Goal: Task Accomplishment & Management: Use online tool/utility

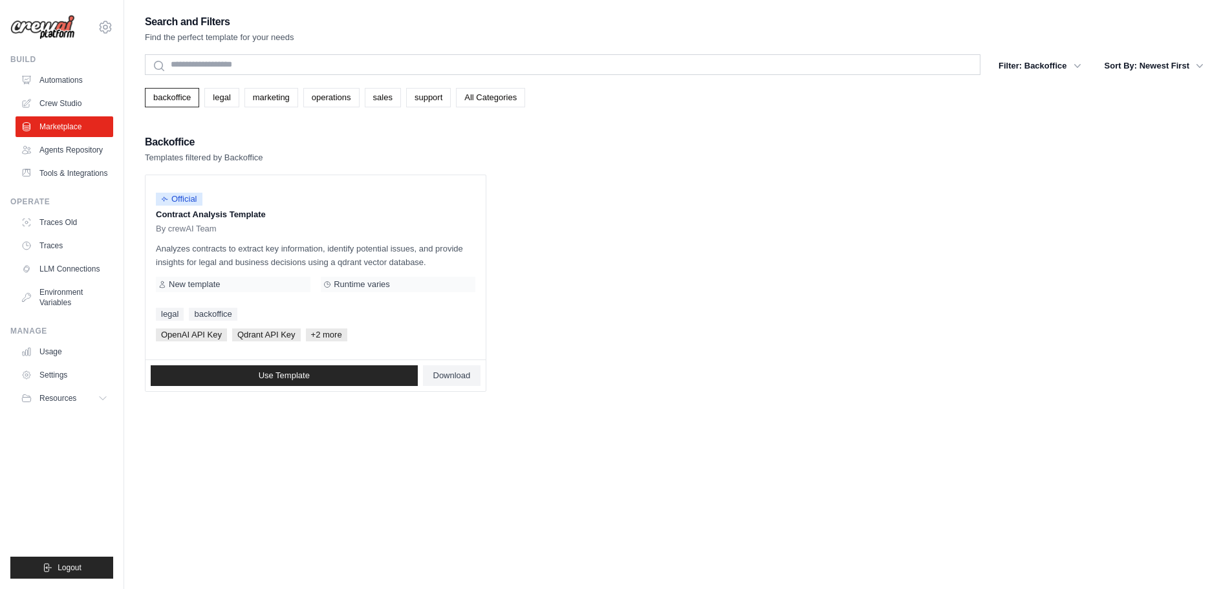
drag, startPoint x: 64, startPoint y: 72, endPoint x: 133, endPoint y: 119, distance: 83.2
click at [64, 72] on link "Automations" at bounding box center [65, 80] width 98 height 21
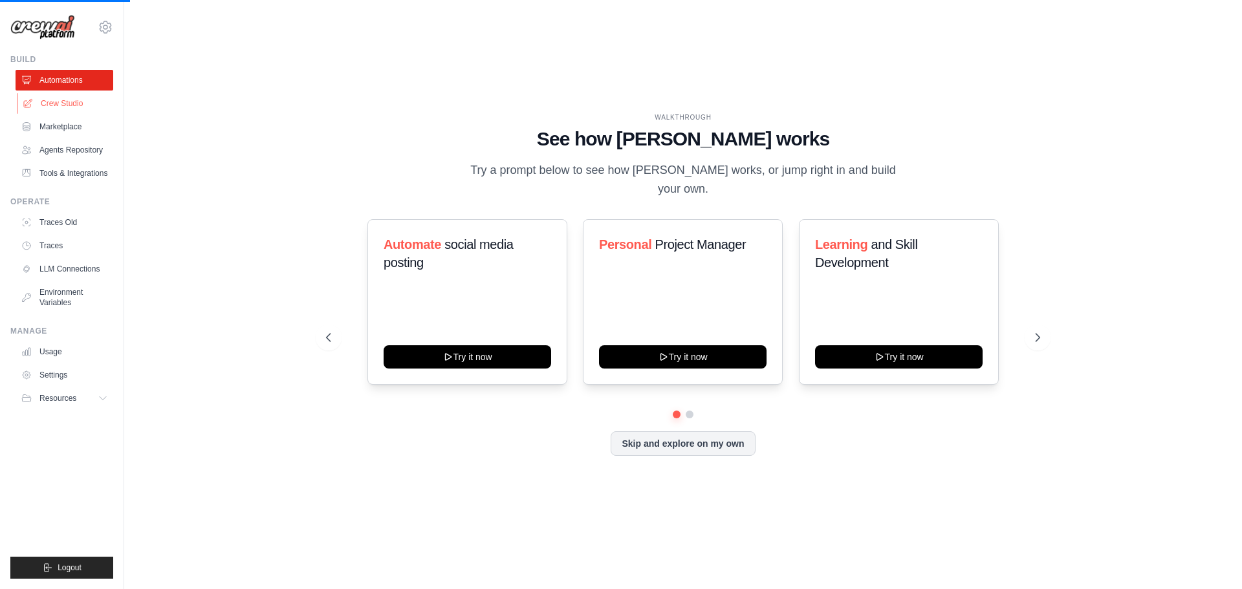
click at [78, 111] on link "Crew Studio" at bounding box center [66, 103] width 98 height 21
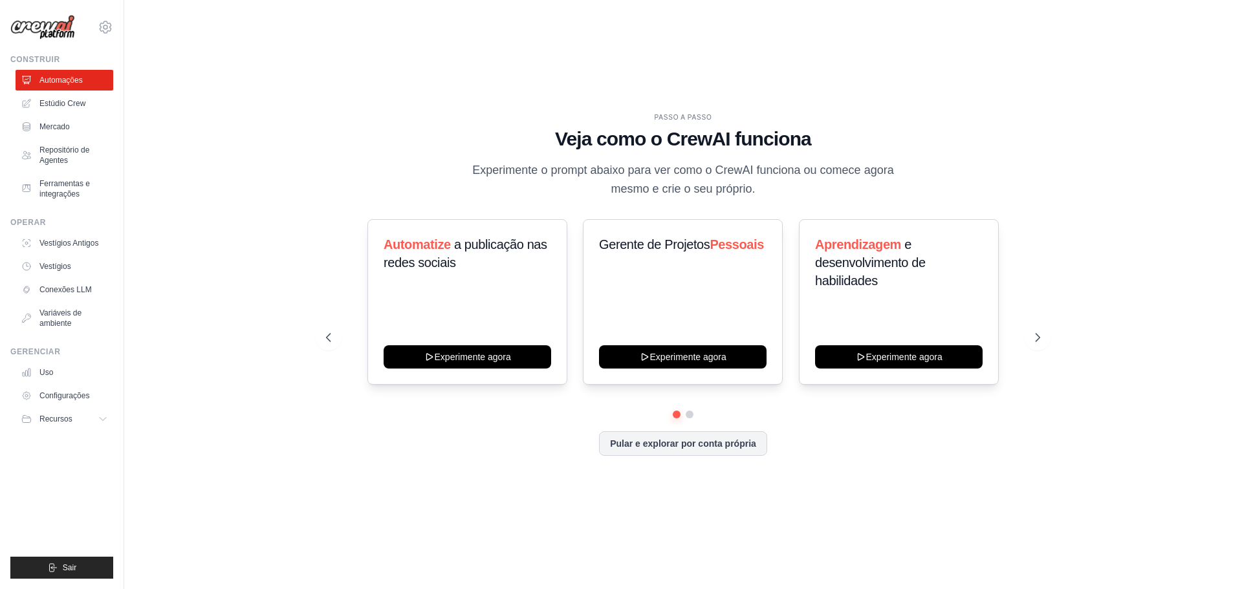
click at [73, 115] on ul "Automações Estúdio Crew Mercado Repositório de Agentes Ferramentas e integrações" at bounding box center [65, 137] width 98 height 135
click at [73, 105] on font "Estúdio Crew" at bounding box center [64, 103] width 46 height 9
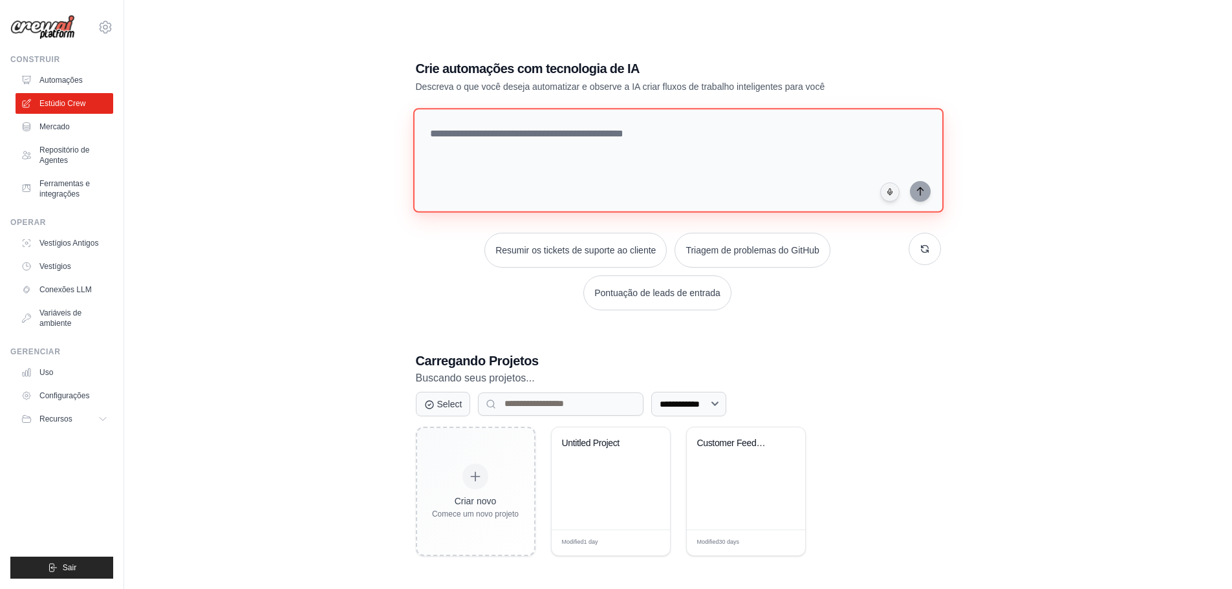
click at [544, 175] on textarea at bounding box center [678, 160] width 530 height 105
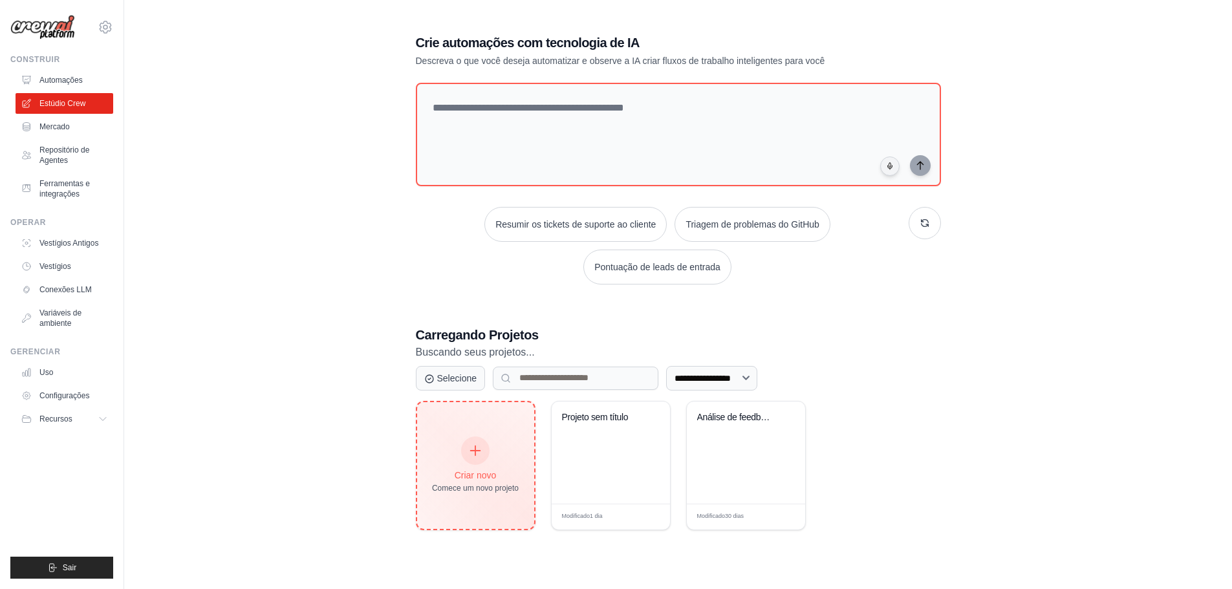
click at [484, 428] on div "Criar novo Comece um novo projeto" at bounding box center [475, 465] width 117 height 127
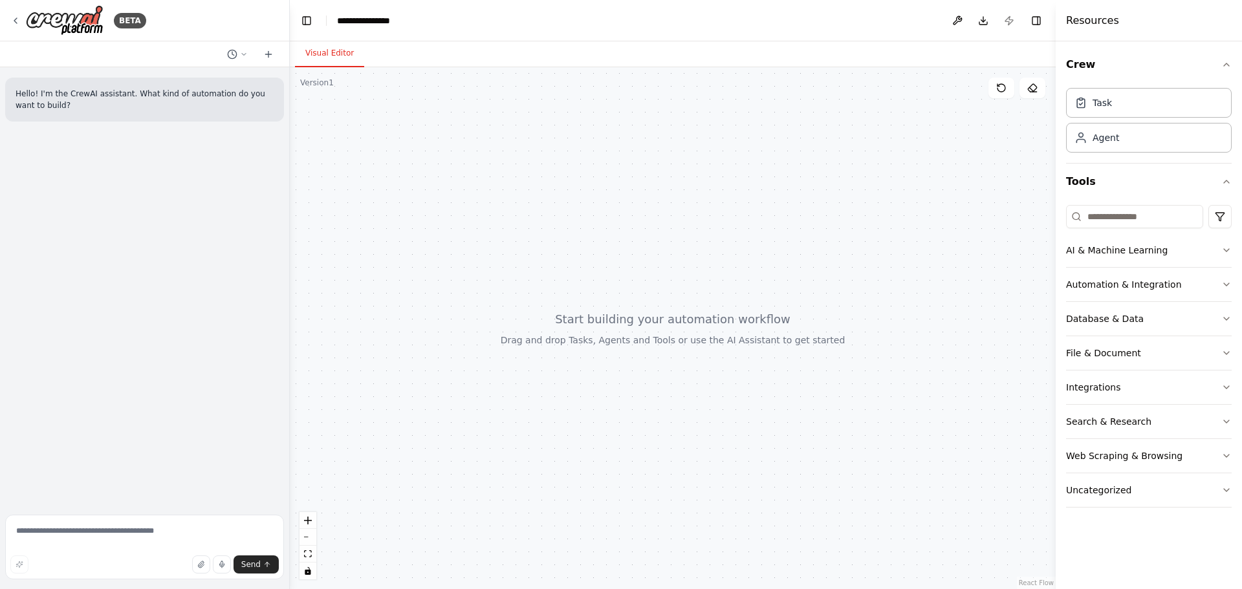
click at [140, 138] on div "Hello! I'm the CrewAI assistant. What kind of automation do you want to build?" at bounding box center [144, 288] width 289 height 442
click at [96, 108] on p "Hello! I'm the CrewAI assistant. What kind of automation do you want to build?" at bounding box center [145, 99] width 258 height 23
click at [243, 51] on icon at bounding box center [244, 54] width 8 height 8
click at [243, 51] on div at bounding box center [145, 294] width 290 height 589
click at [271, 54] on icon at bounding box center [268, 54] width 6 height 0
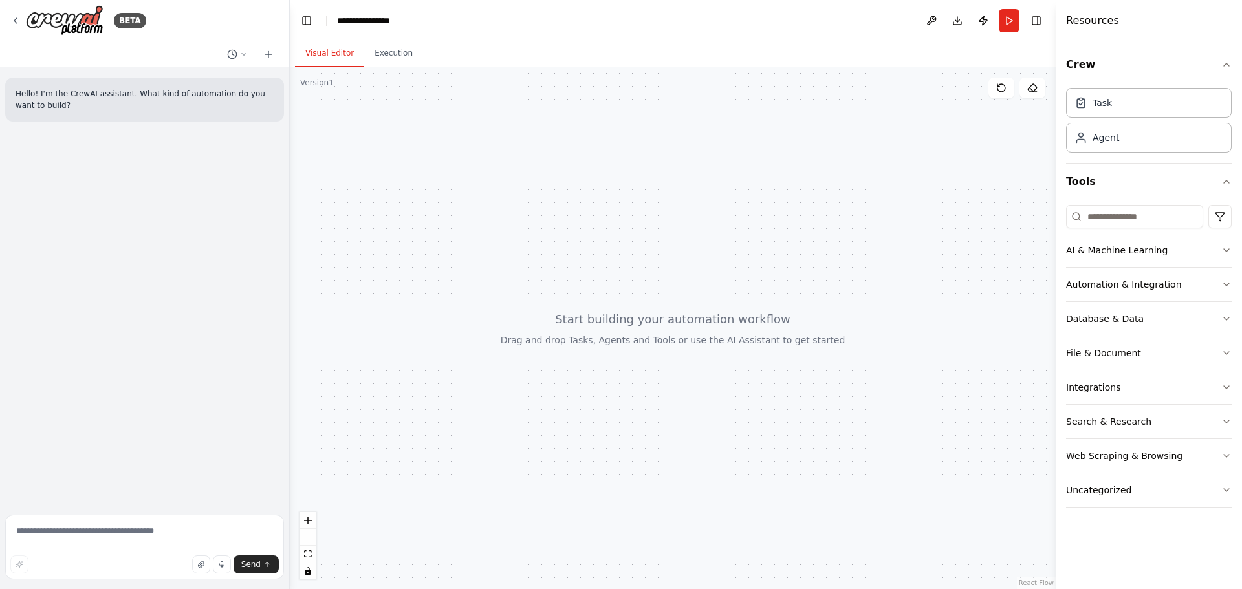
click at [237, 65] on div at bounding box center [144, 54] width 289 height 26
click at [237, 61] on button at bounding box center [237, 55] width 31 height 16
click at [181, 84] on span "Untitled" at bounding box center [188, 81] width 96 height 10
click at [1233, 249] on div "Crew Task Agent Tools AI & Machine Learning Automation & Integration Database &…" at bounding box center [1149, 315] width 186 height 548
click at [1227, 250] on icon "button" at bounding box center [1226, 250] width 10 height 10
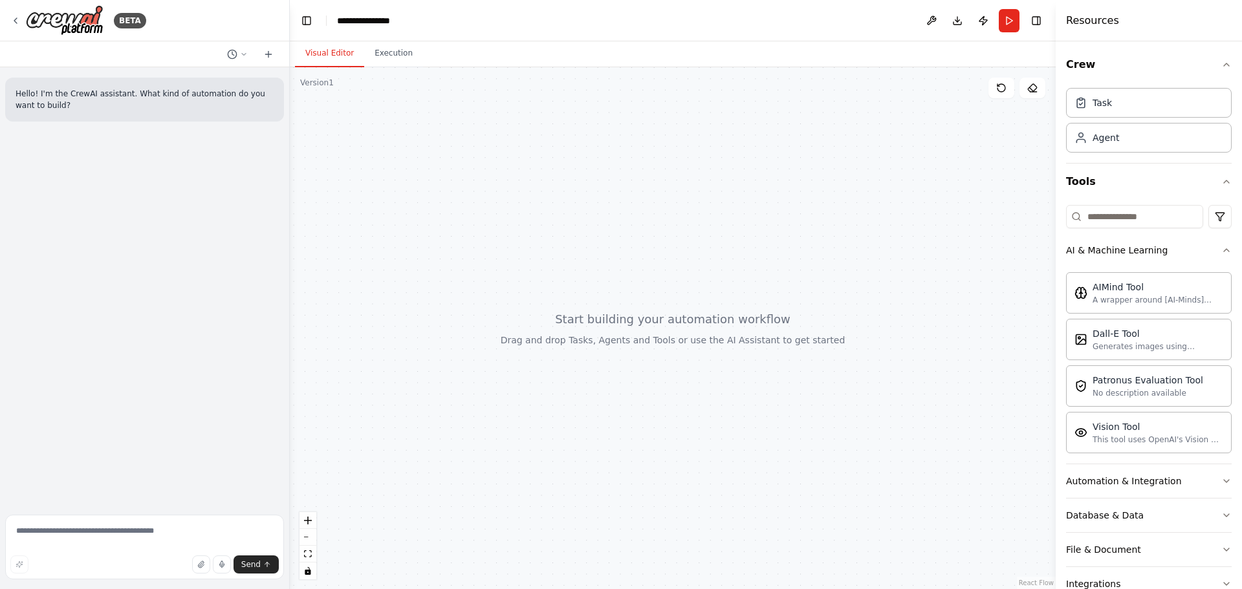
click at [1216, 268] on div "AIMind Tool A wrapper around [AI-Minds](https://mindsdb.com/minds). Useful for …" at bounding box center [1149, 360] width 166 height 186
click at [1221, 253] on icon "button" at bounding box center [1226, 250] width 10 height 10
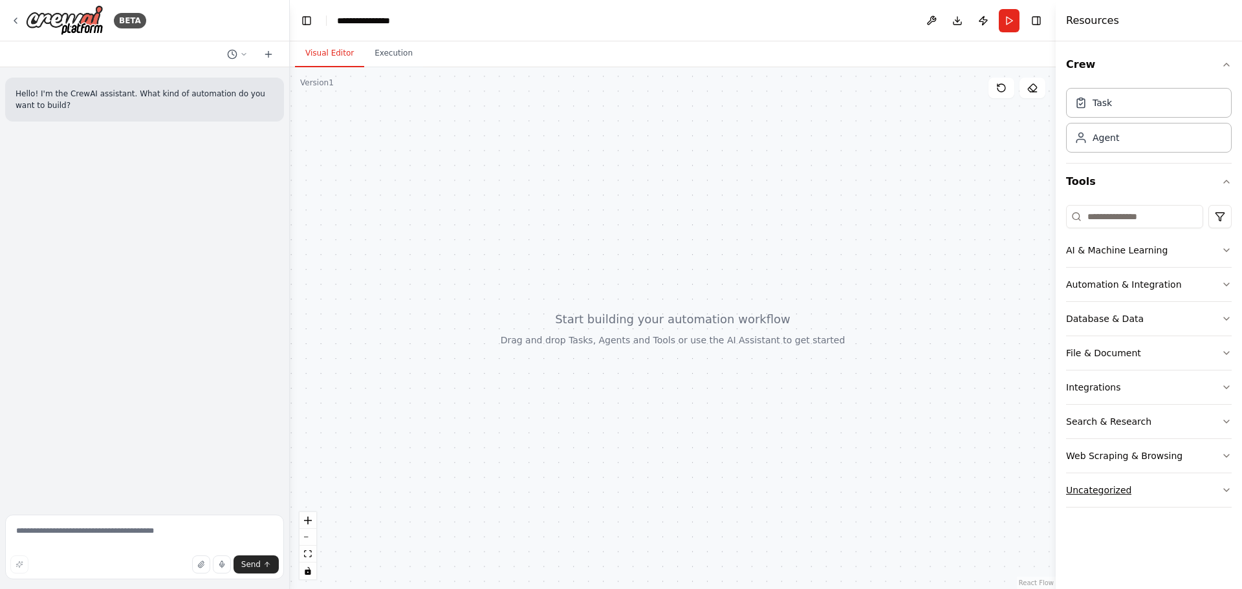
click at [1178, 505] on button "Uncategorized" at bounding box center [1149, 490] width 166 height 34
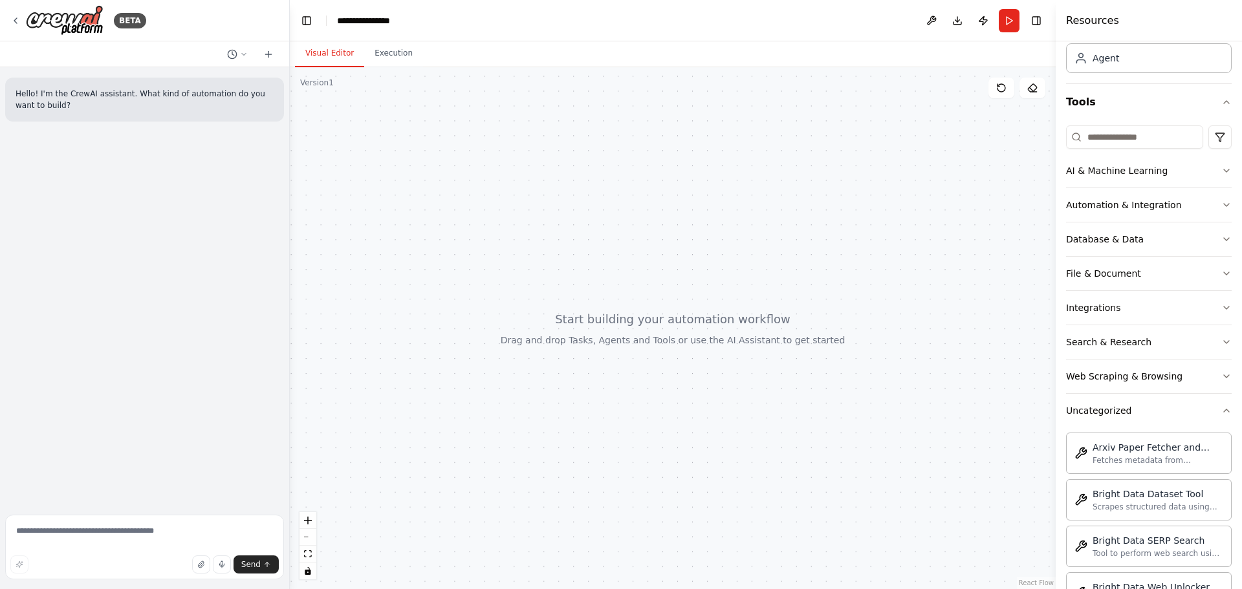
scroll to position [194, 0]
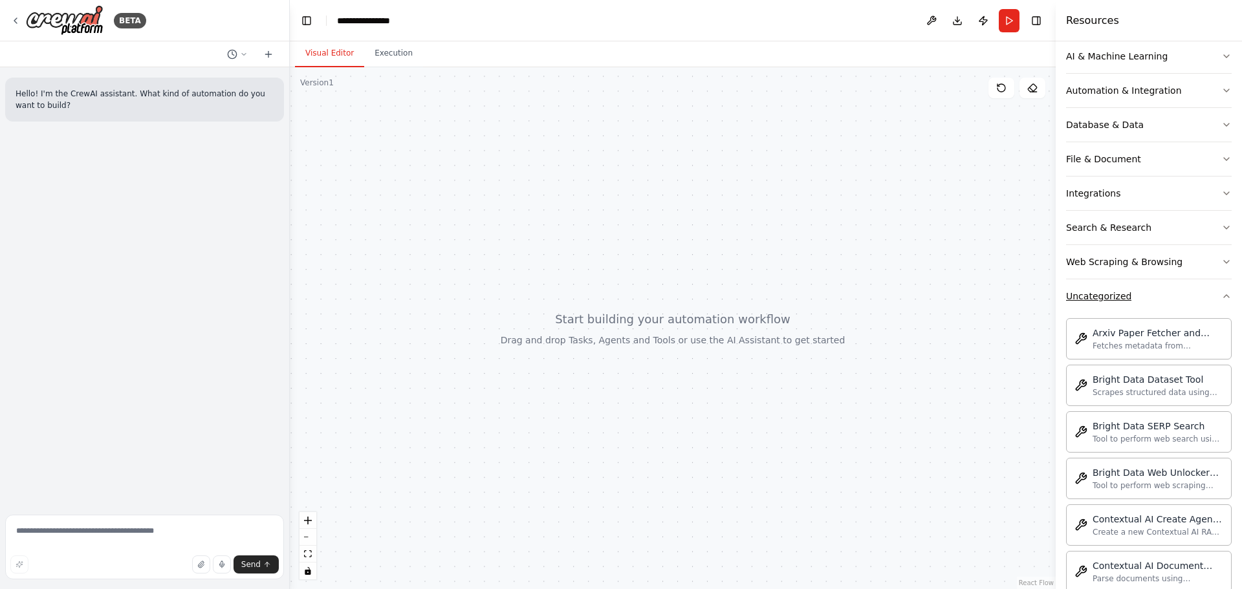
click at [1142, 304] on button "Uncategorized" at bounding box center [1149, 296] width 166 height 34
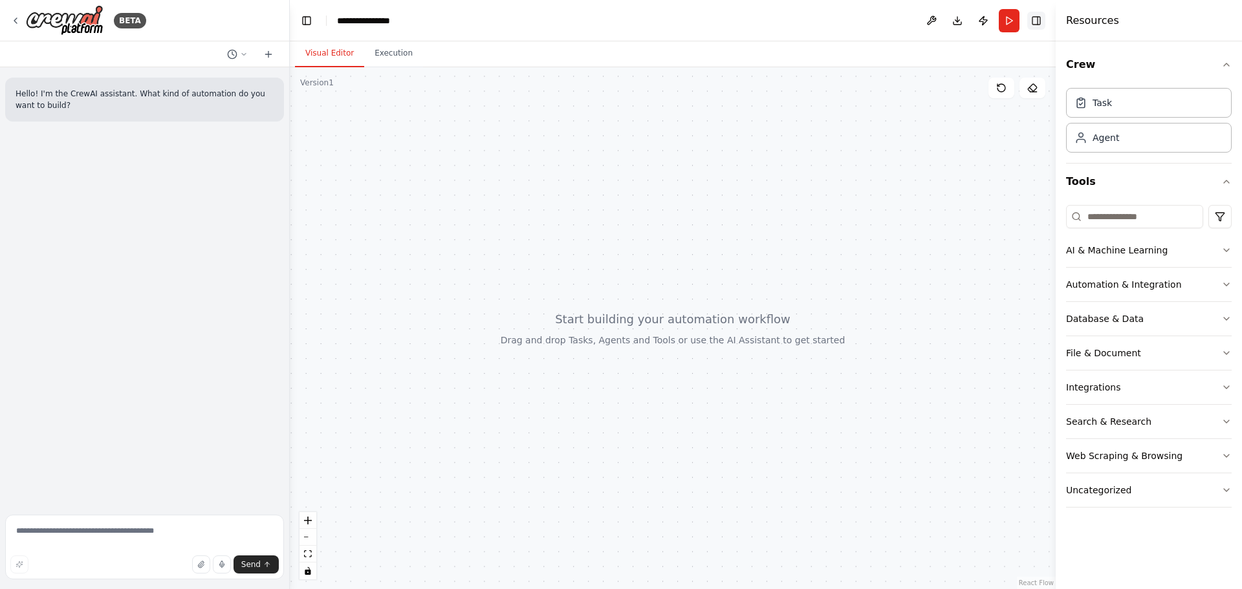
click at [1042, 26] on button "Toggle Right Sidebar" at bounding box center [1036, 21] width 18 height 18
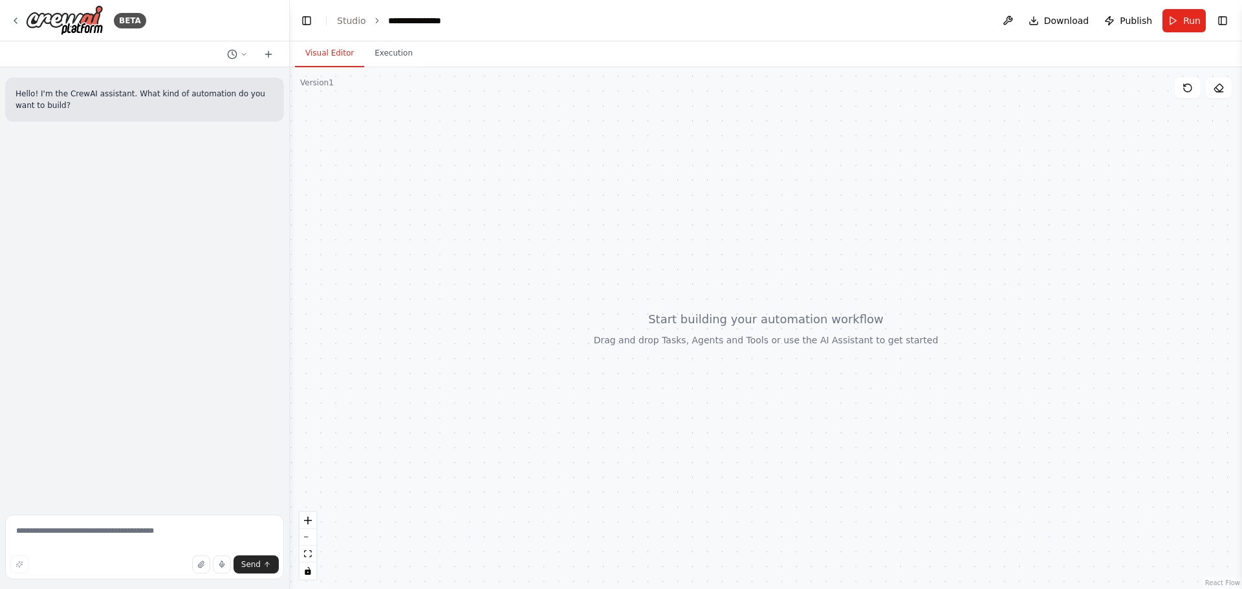
click at [705, 276] on div at bounding box center [766, 328] width 952 height 522
click at [758, 320] on div at bounding box center [766, 328] width 952 height 522
click at [61, 107] on p "Hello! I'm the CrewAI assistant. What kind of automation do you want to build?" at bounding box center [145, 99] width 258 height 23
click at [185, 534] on textarea at bounding box center [144, 547] width 279 height 65
click at [591, 270] on div at bounding box center [766, 328] width 952 height 522
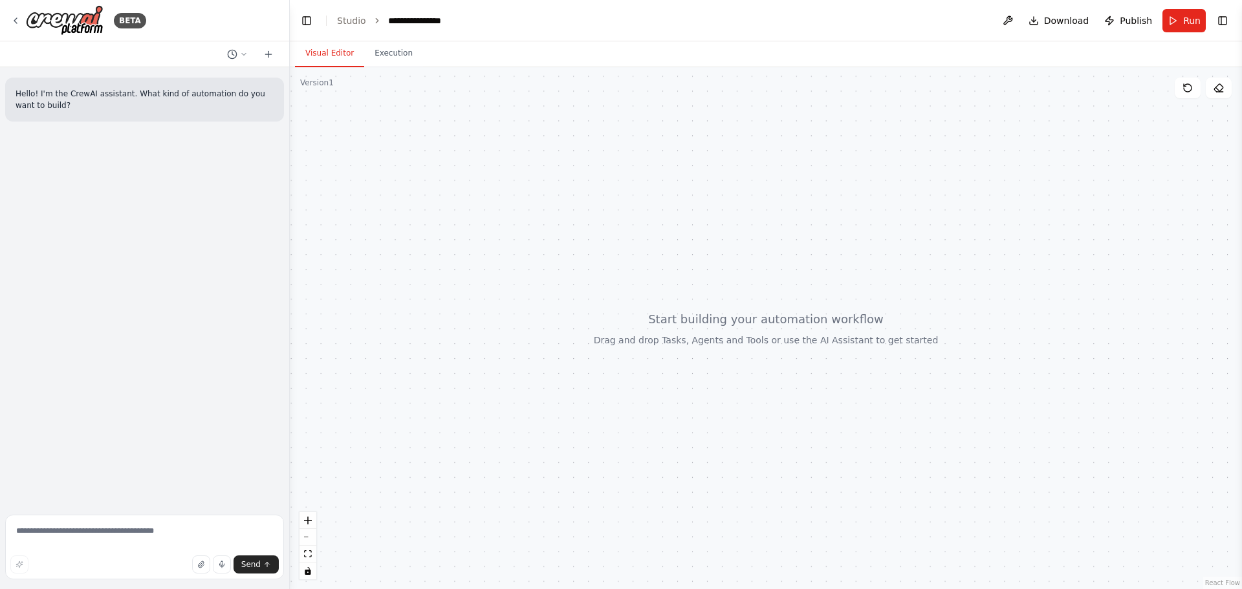
click at [431, 27] on header "**********" at bounding box center [766, 20] width 952 height 41
click at [434, 17] on div "**********" at bounding box center [420, 20] width 65 height 13
click at [453, 19] on div "**********" at bounding box center [436, 20] width 97 height 13
drag, startPoint x: 461, startPoint y: 26, endPoint x: 415, endPoint y: 17, distance: 46.0
click at [453, 27] on div "**********" at bounding box center [436, 20] width 97 height 13
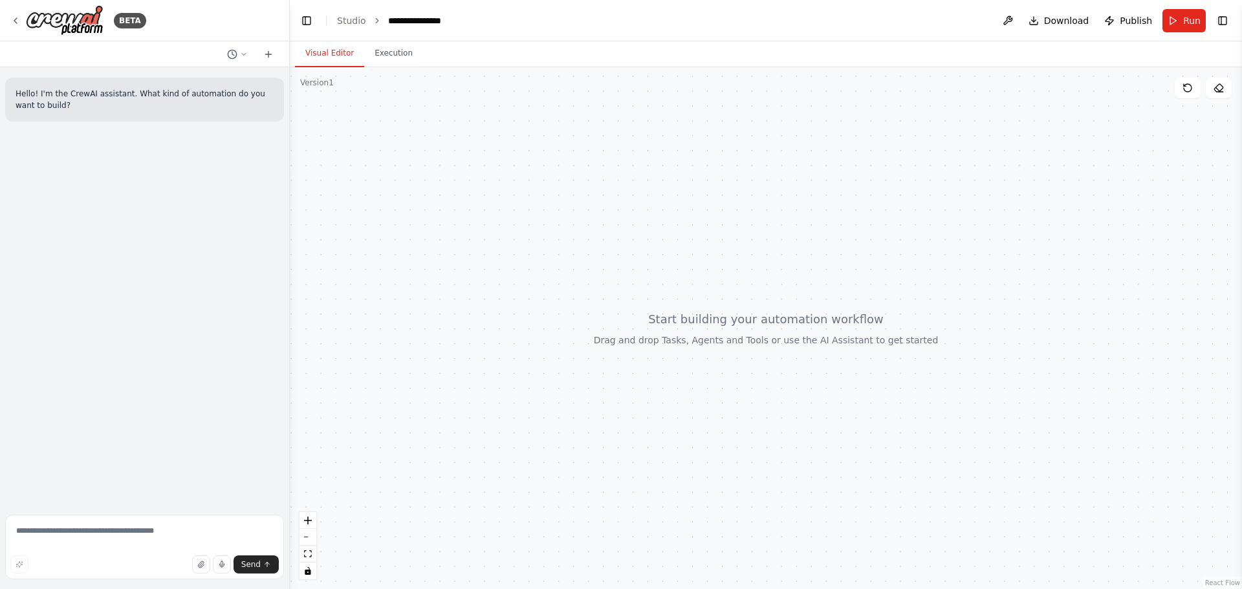
click at [415, 17] on div "**********" at bounding box center [436, 20] width 97 height 13
click at [426, 23] on div "**********" at bounding box center [436, 20] width 97 height 13
click at [915, 239] on div at bounding box center [766, 328] width 952 height 522
click at [1017, 19] on button at bounding box center [1007, 20] width 21 height 23
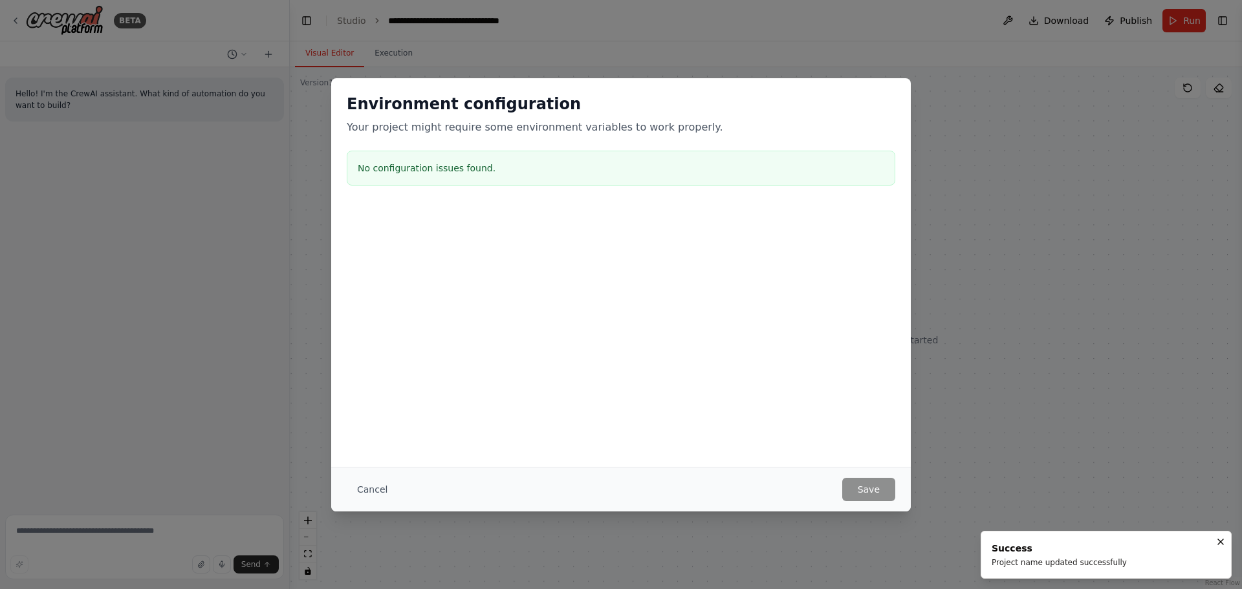
drag, startPoint x: 1045, startPoint y: 380, endPoint x: 422, endPoint y: 450, distance: 627.5
click at [919, 373] on div "Environment configuration Your project might require some environment variables…" at bounding box center [621, 294] width 1242 height 589
click at [384, 503] on div "Cancel Save" at bounding box center [621, 489] width 580 height 45
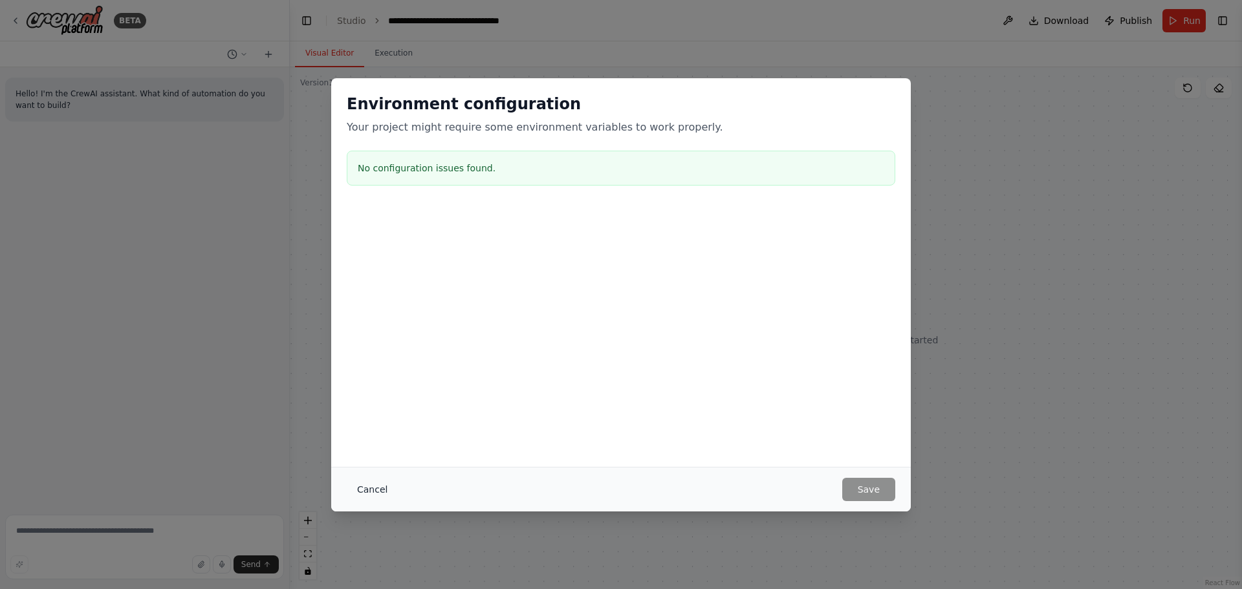
click at [384, 488] on button "Cancel" at bounding box center [372, 489] width 51 height 23
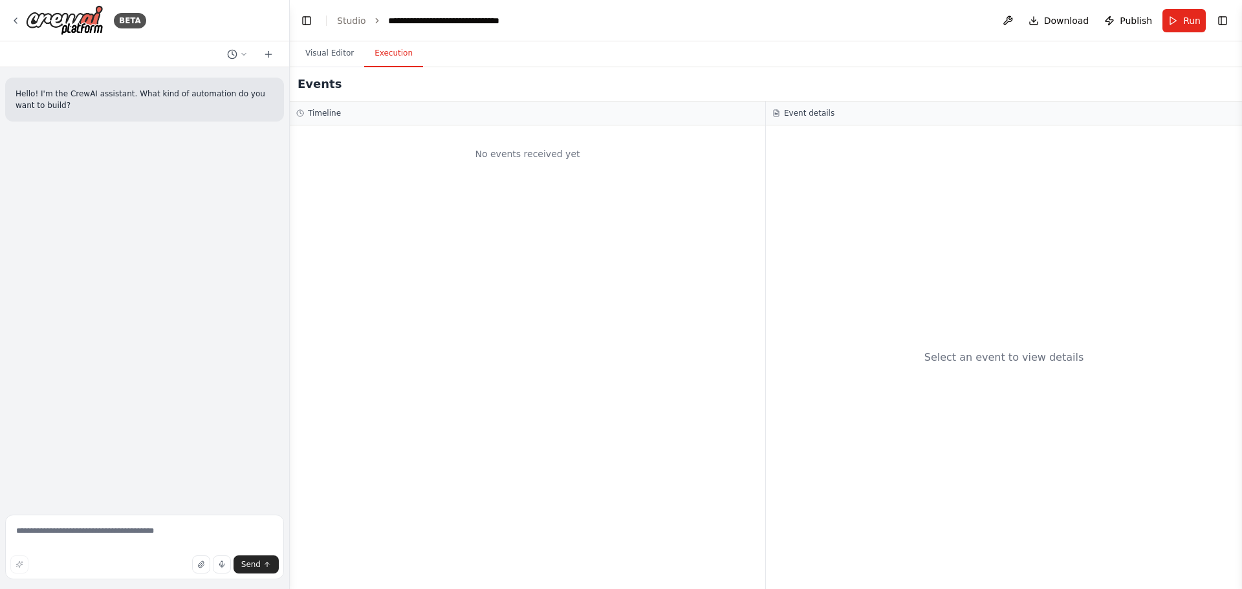
click at [395, 52] on button "Execution" at bounding box center [393, 53] width 59 height 27
click at [525, 171] on div "No events received yet" at bounding box center [527, 154] width 462 height 44
click at [550, 144] on div "No events received yet" at bounding box center [527, 154] width 462 height 44
click at [881, 186] on div "Select an event to view details" at bounding box center [1004, 357] width 476 height 464
click at [323, 52] on button "Visual Editor" at bounding box center [329, 53] width 69 height 27
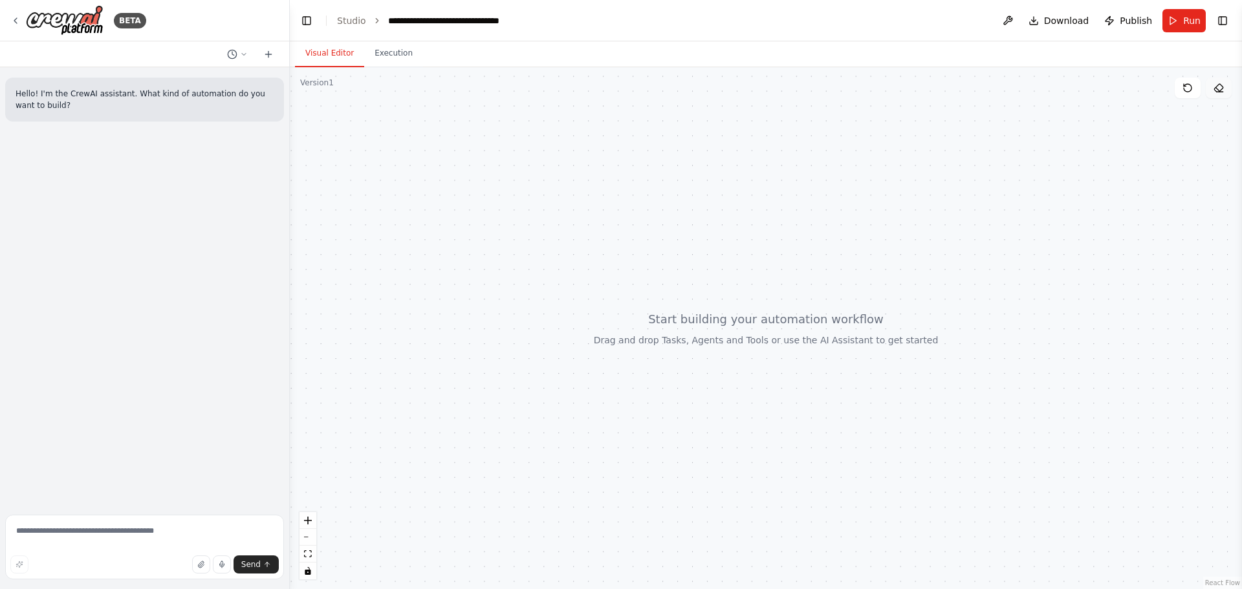
click at [1218, 89] on icon at bounding box center [1218, 88] width 10 height 10
click at [8, 16] on div "BETA" at bounding box center [144, 20] width 289 height 41
click at [14, 20] on icon at bounding box center [15, 21] width 10 height 10
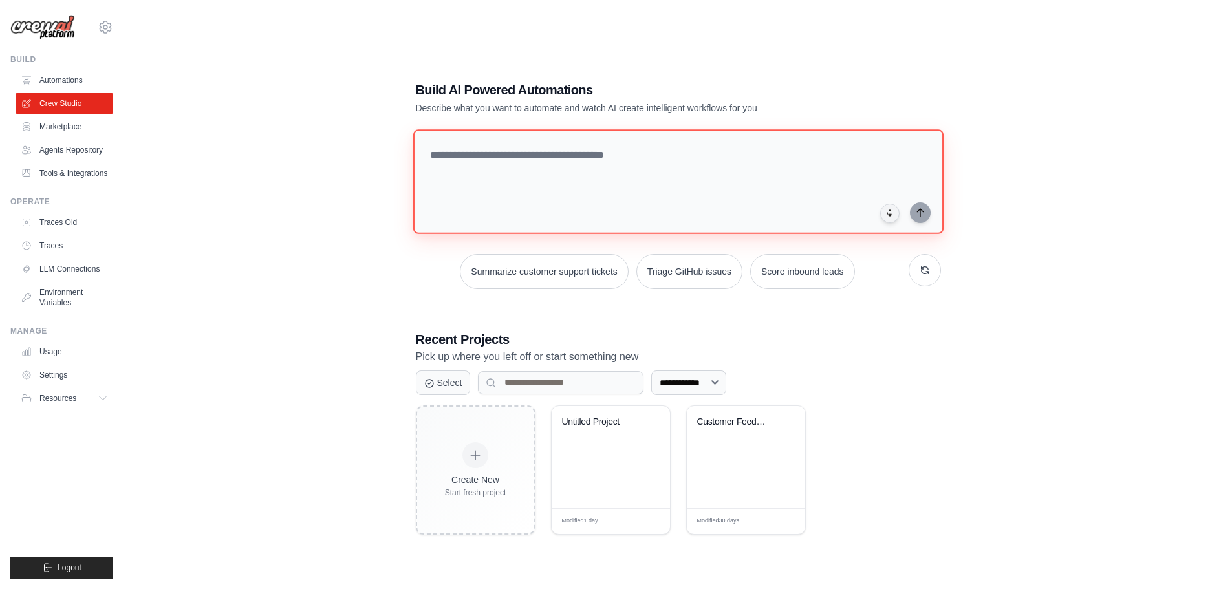
click at [654, 189] on textarea at bounding box center [678, 181] width 530 height 105
click at [1032, 270] on div "**********" at bounding box center [678, 307] width 1067 height 589
click at [72, 84] on link "Automations" at bounding box center [66, 80] width 98 height 21
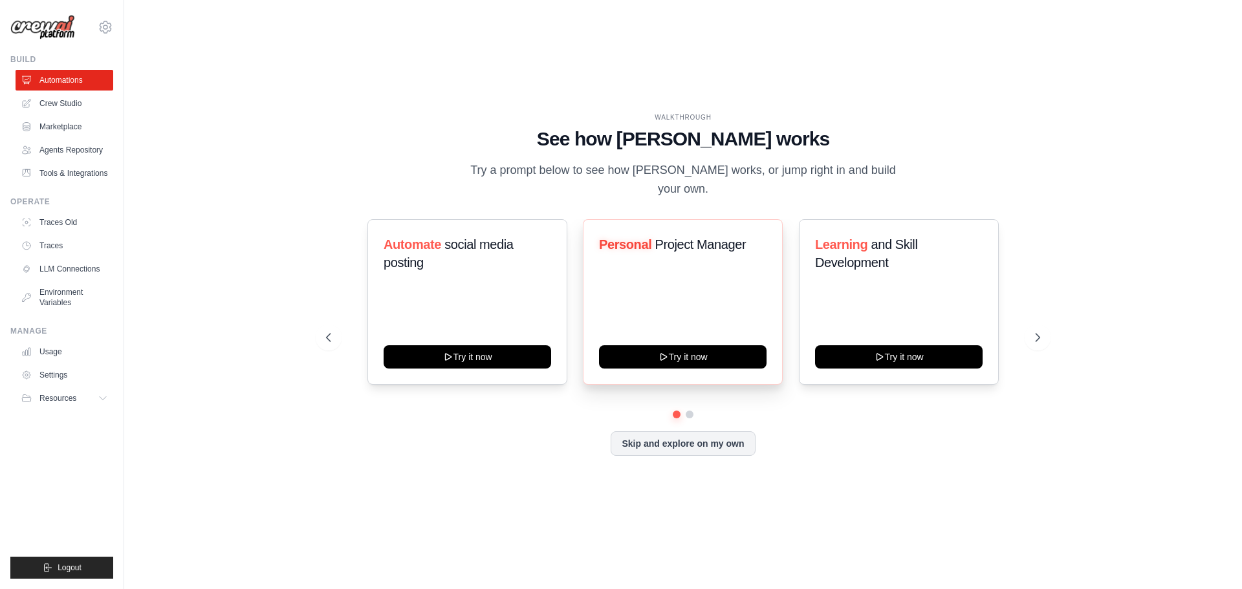
click at [638, 261] on div "Personal Project Manager Try it now" at bounding box center [683, 302] width 200 height 166
drag, startPoint x: 711, startPoint y: 510, endPoint x: 714, endPoint y: 498, distance: 11.9
click at [714, 499] on div "WALKTHROUGH See how CrewAI works Try a prompt below to see how CrewAI works, or…" at bounding box center [683, 294] width 1076 height 563
click at [713, 451] on div "WALKTHROUGH See how CrewAI works Try a prompt below to see how CrewAI works, or…" at bounding box center [682, 295] width 745 height 365
click at [713, 439] on button "Skip and explore on my own" at bounding box center [683, 442] width 144 height 25
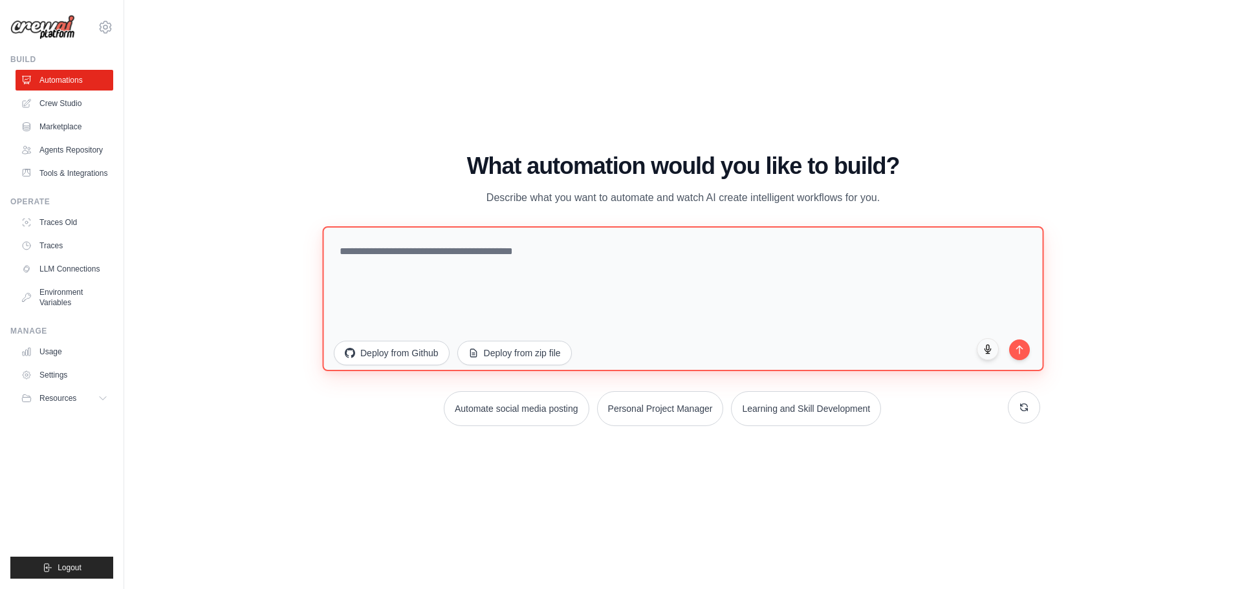
click at [627, 255] on textarea at bounding box center [682, 298] width 721 height 145
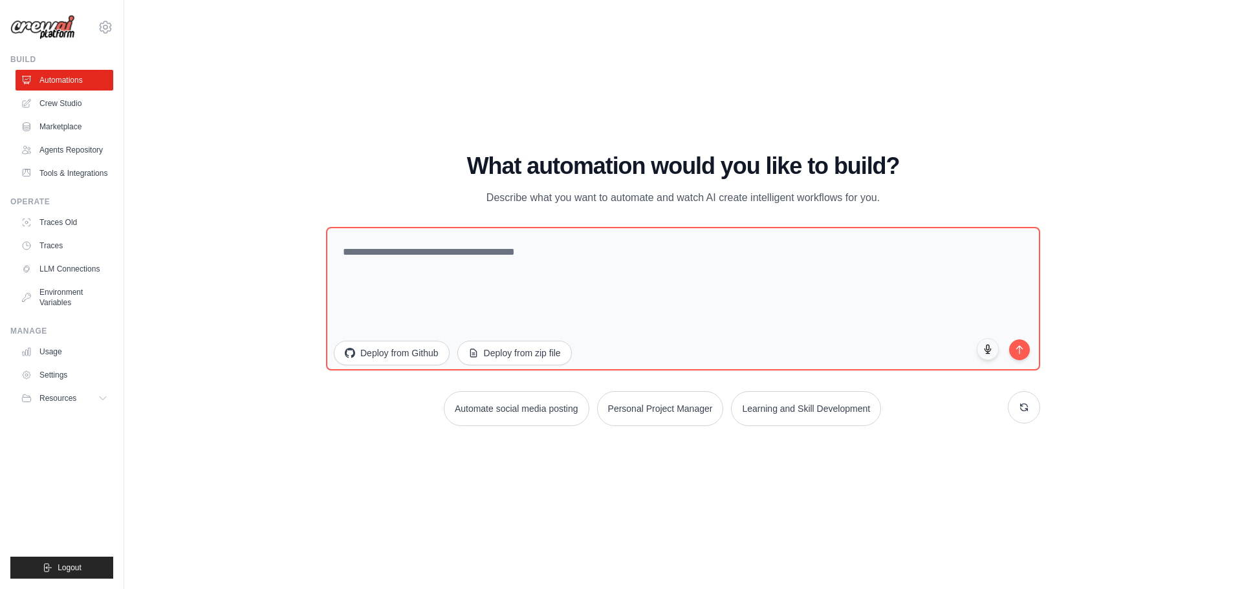
click at [715, 522] on div "WALKTHROUGH See how CrewAI works Try a prompt below to see how CrewAI works, or…" at bounding box center [683, 294] width 1076 height 563
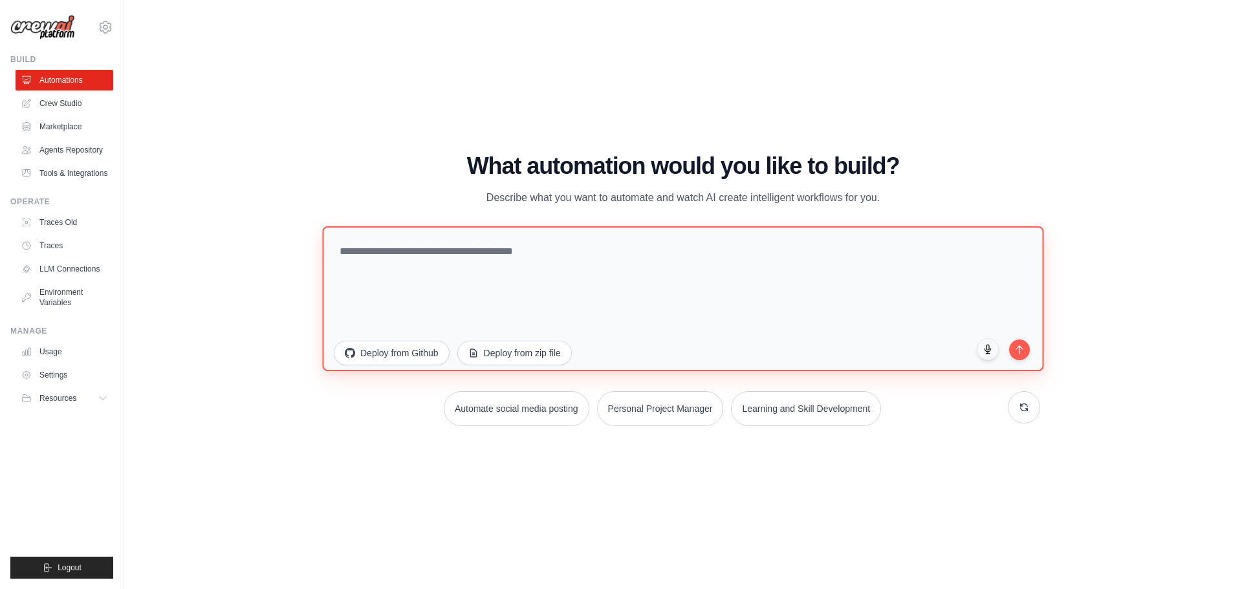
click at [495, 260] on textarea at bounding box center [682, 298] width 721 height 145
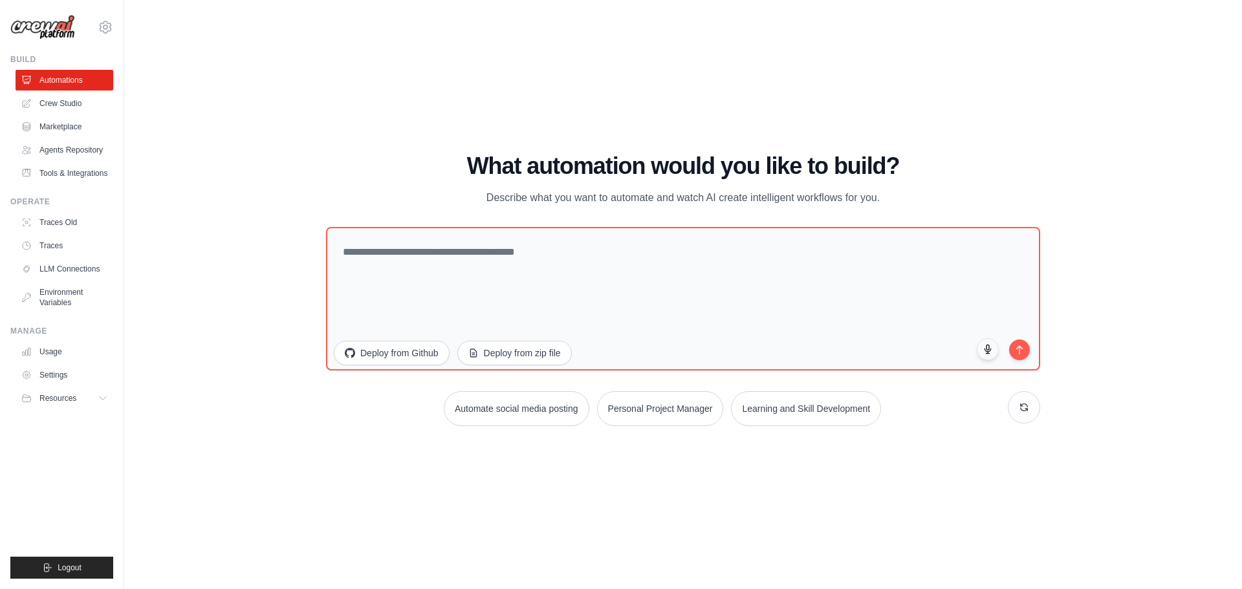
click at [14, 87] on div "Build Automations Crew Studio Marketplace Agents Repository" at bounding box center [61, 118] width 103 height 129
click at [36, 105] on link "Crew Studio" at bounding box center [66, 103] width 98 height 21
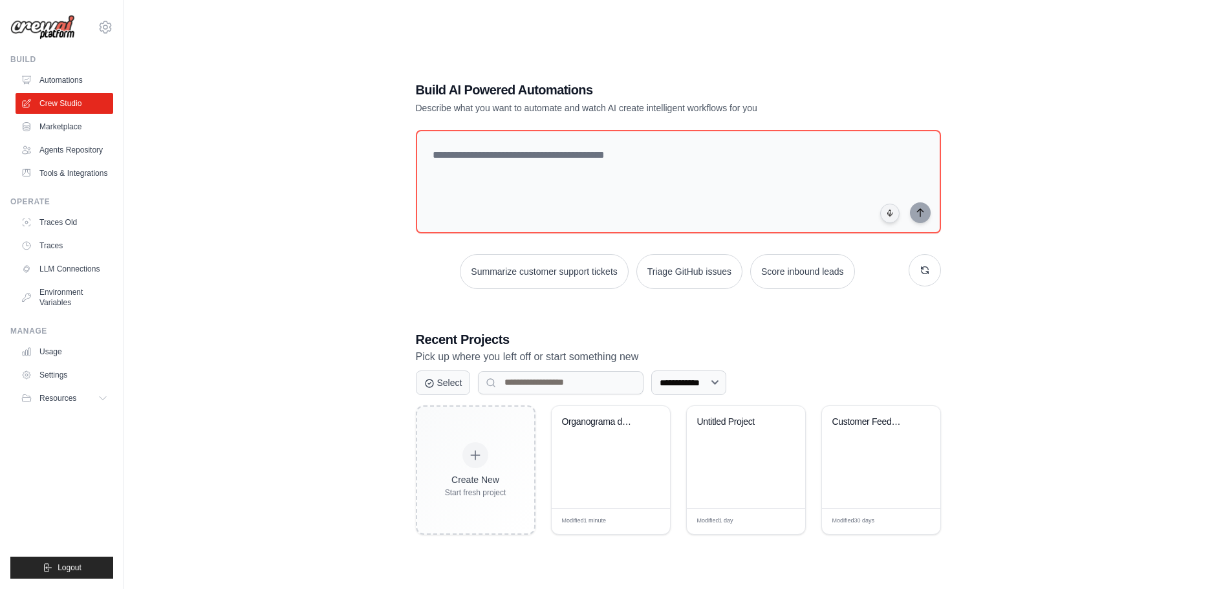
click at [56, 126] on link "Marketplace" at bounding box center [65, 126] width 98 height 21
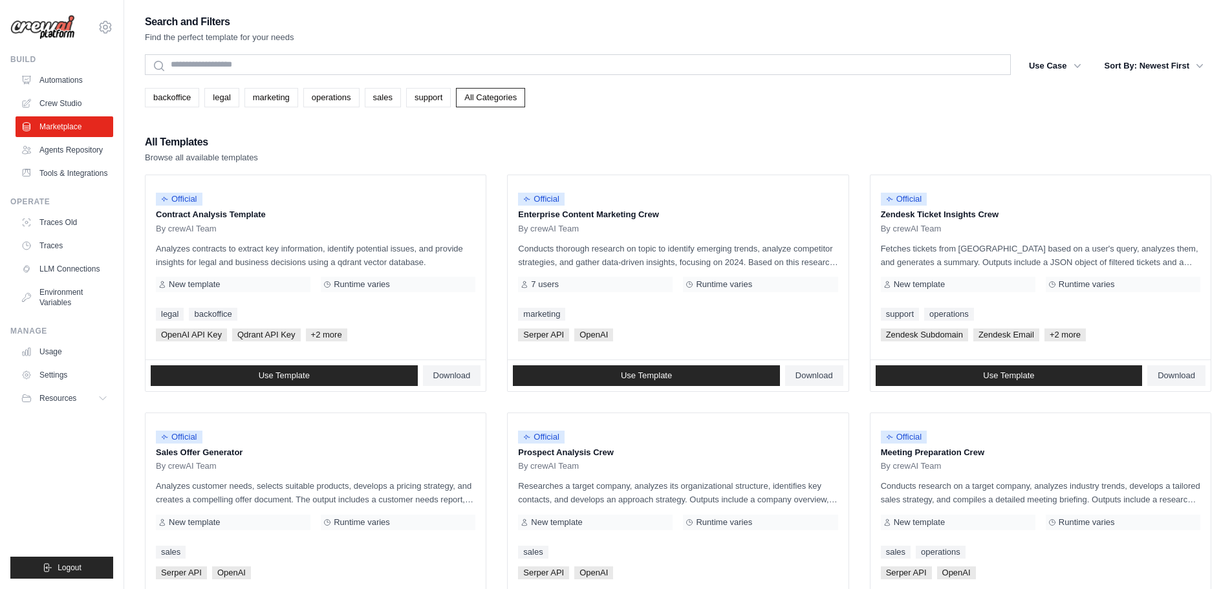
click at [56, 126] on link "Marketplace" at bounding box center [65, 126] width 98 height 21
click at [429, 92] on link "support" at bounding box center [428, 97] width 45 height 19
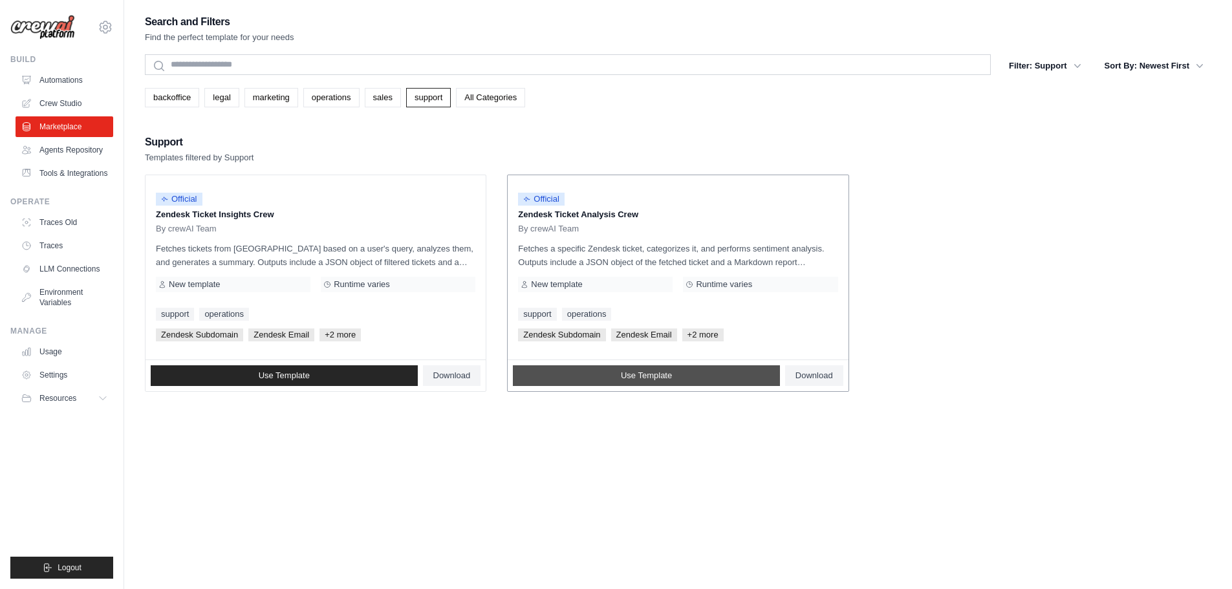
click at [758, 378] on link "Use Template" at bounding box center [646, 375] width 267 height 21
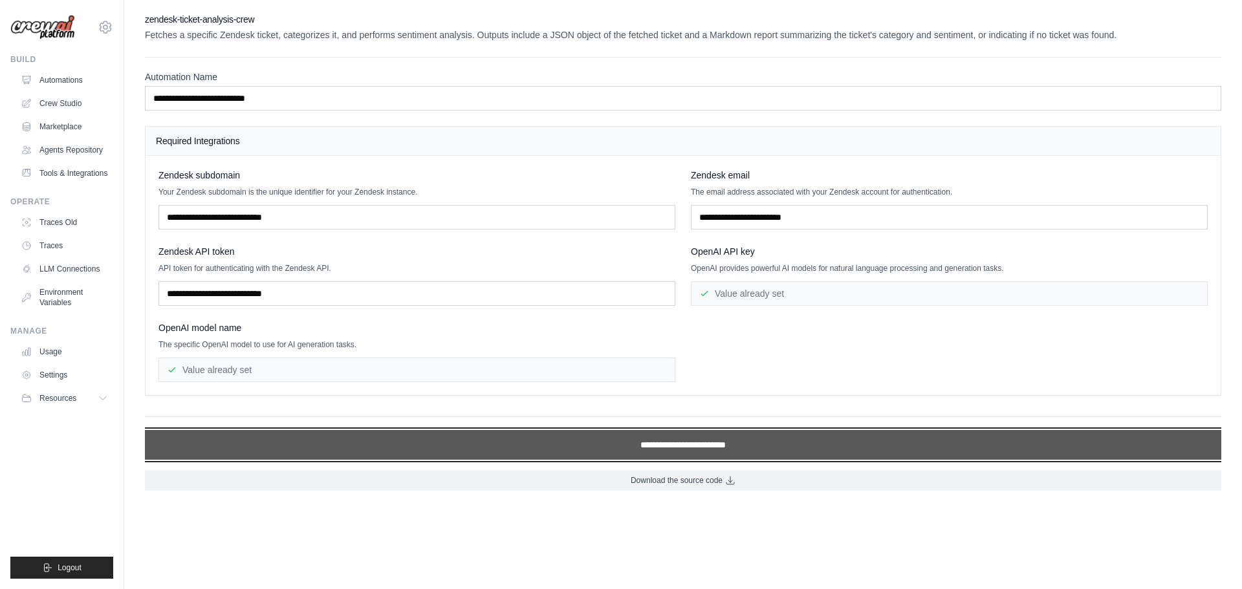
click at [667, 450] on input "**********" at bounding box center [683, 445] width 1076 height 30
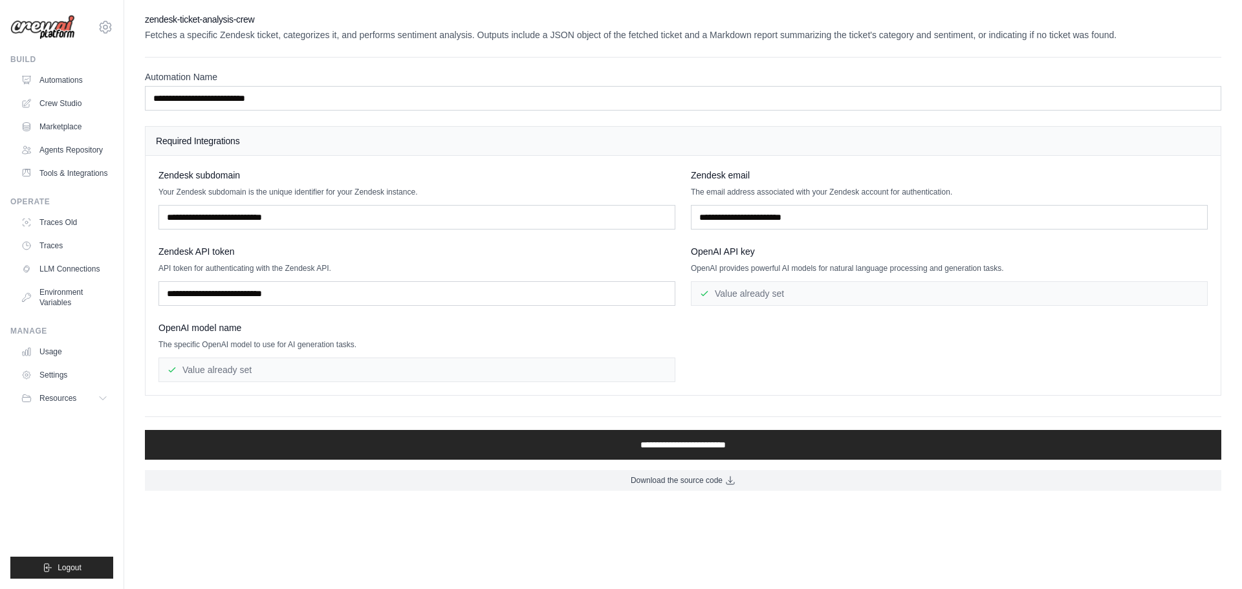
drag, startPoint x: 236, startPoint y: 168, endPoint x: 246, endPoint y: 208, distance: 40.8
click at [236, 181] on div "Zendesk subdomain Your Zendesk subdomain is the unique identifier for your Zend…" at bounding box center [683, 275] width 1075 height 239
click at [246, 208] on input "text" at bounding box center [416, 217] width 517 height 25
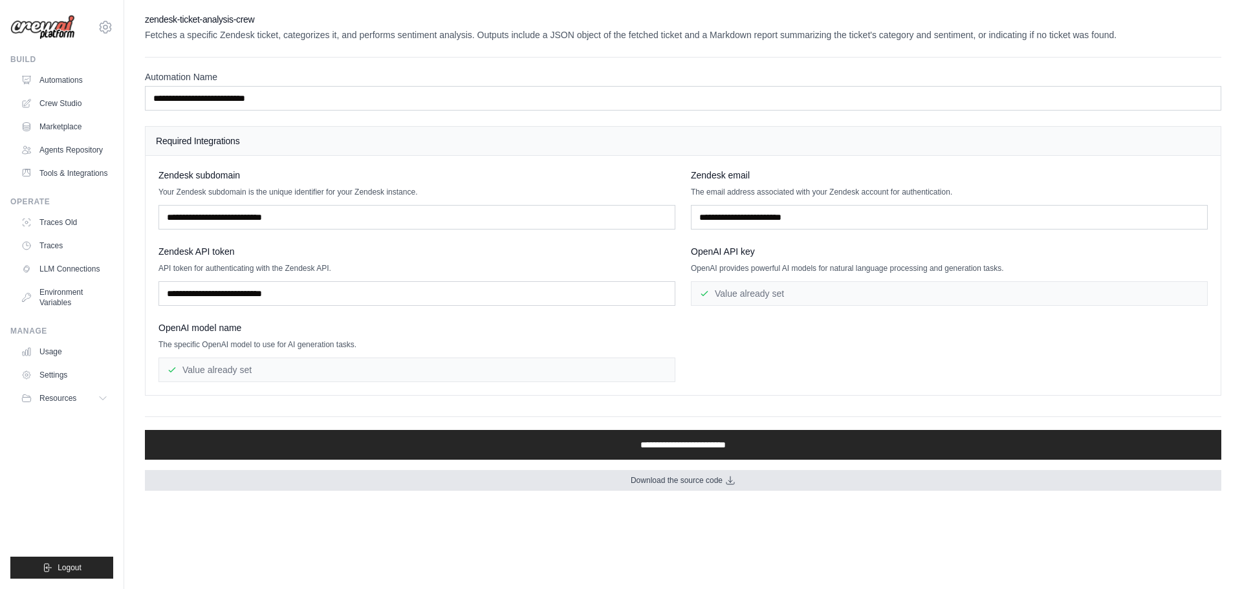
click at [638, 484] on span "Download the source code" at bounding box center [677, 480] width 92 height 10
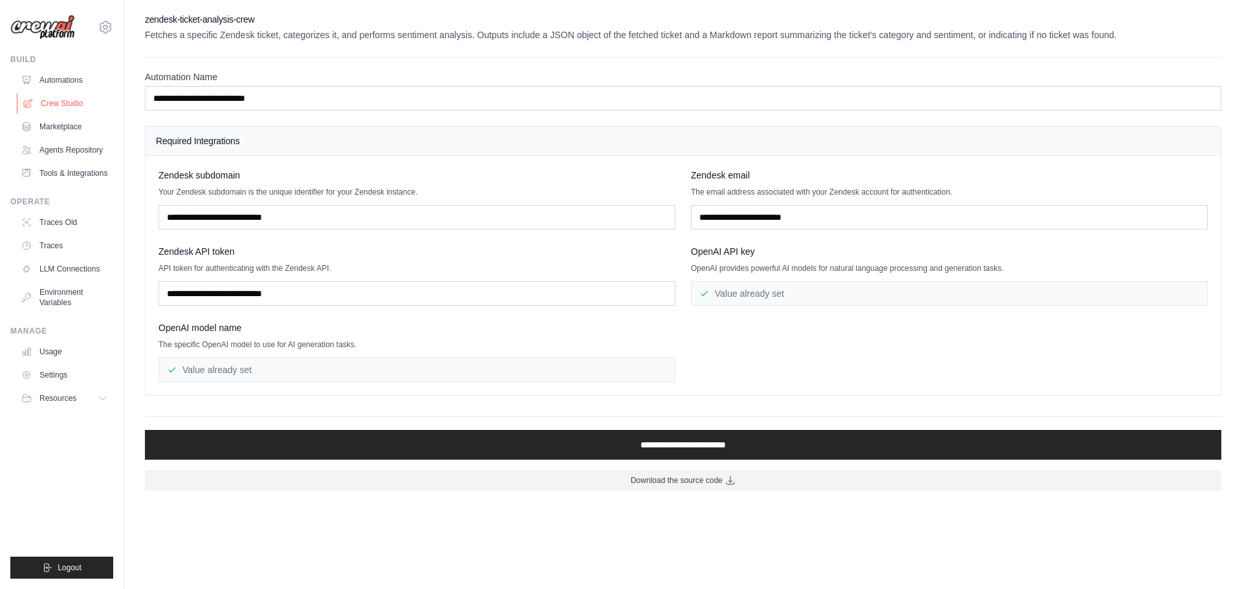
click at [44, 100] on link "Crew Studio" at bounding box center [66, 103] width 98 height 21
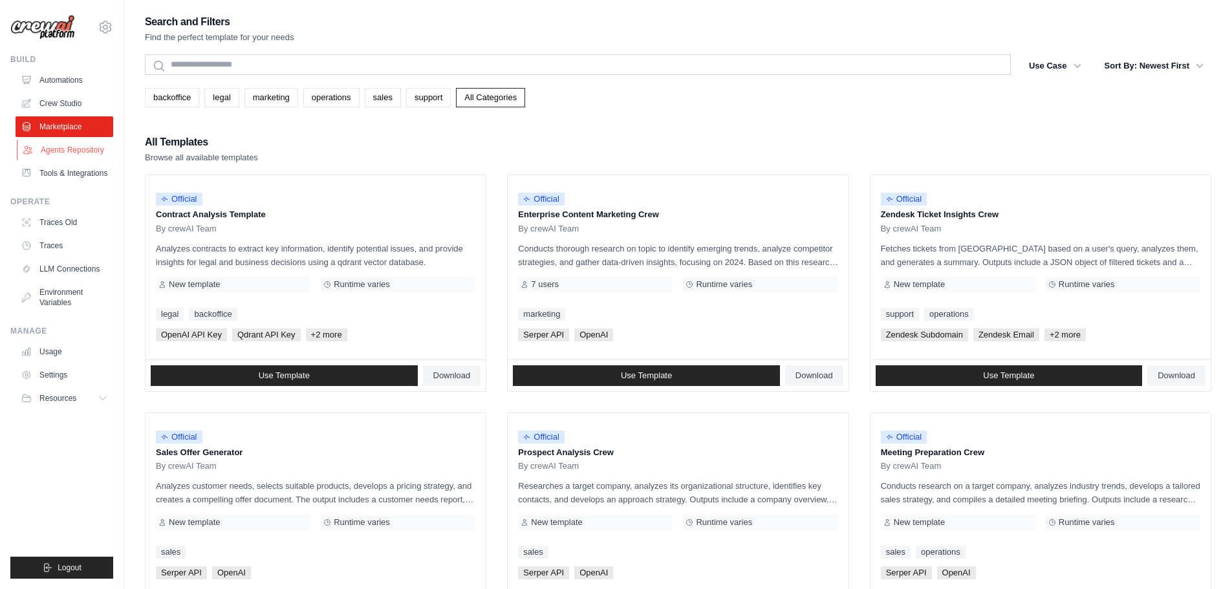
click at [67, 141] on link "Agents Repository" at bounding box center [66, 150] width 98 height 21
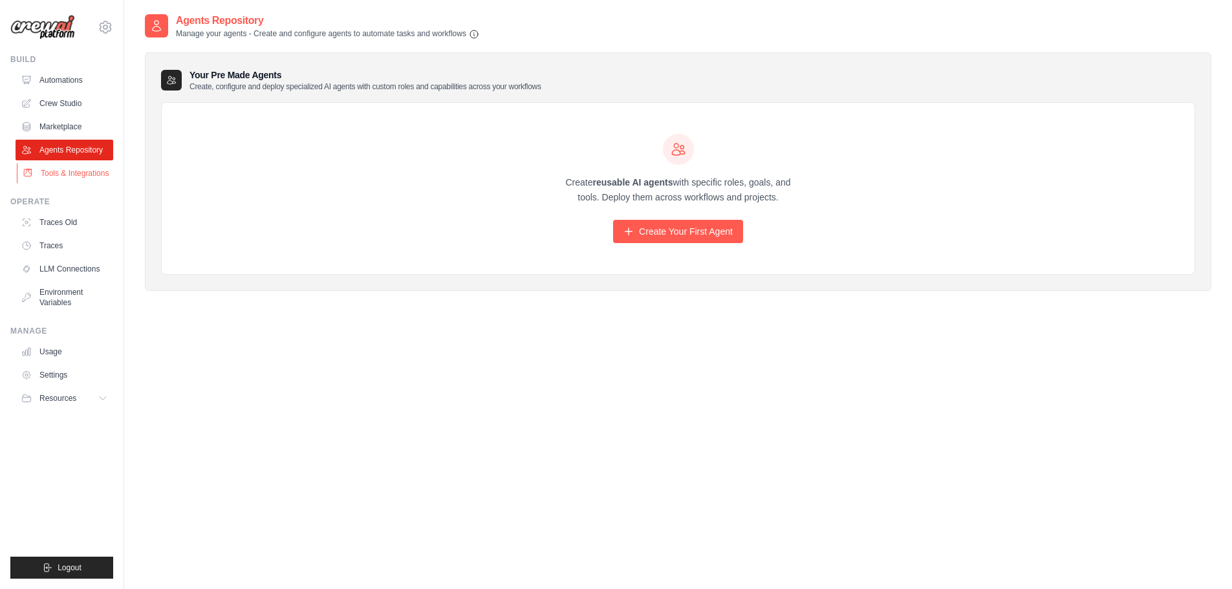
click at [69, 173] on link "Tools & Integrations" at bounding box center [66, 173] width 98 height 21
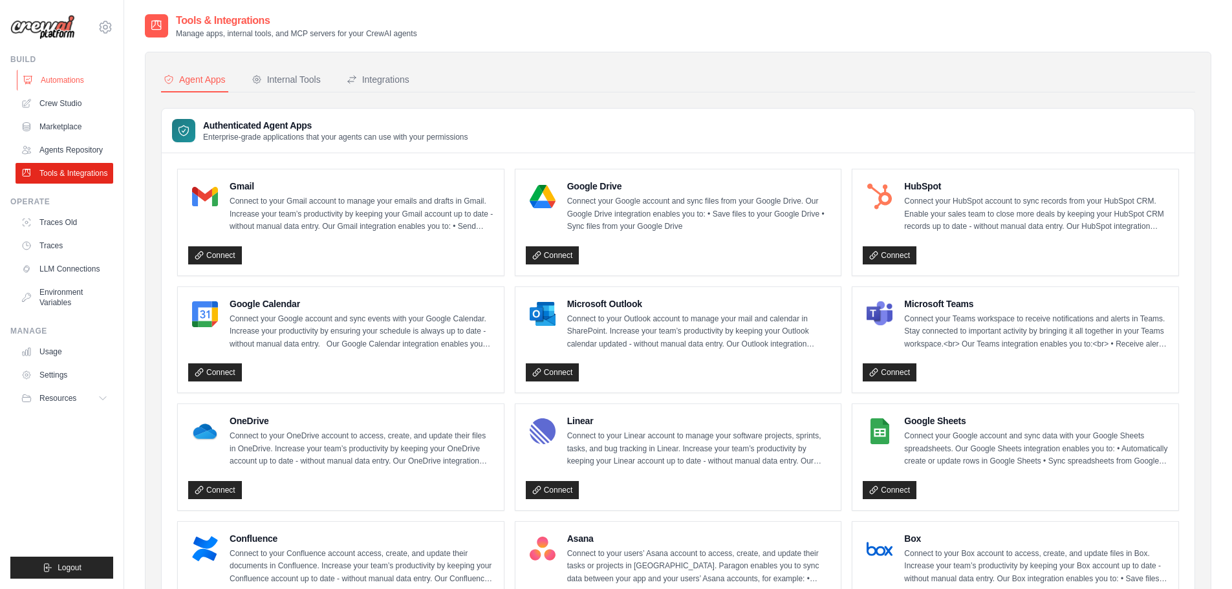
click at [59, 74] on link "Automations" at bounding box center [66, 80] width 98 height 21
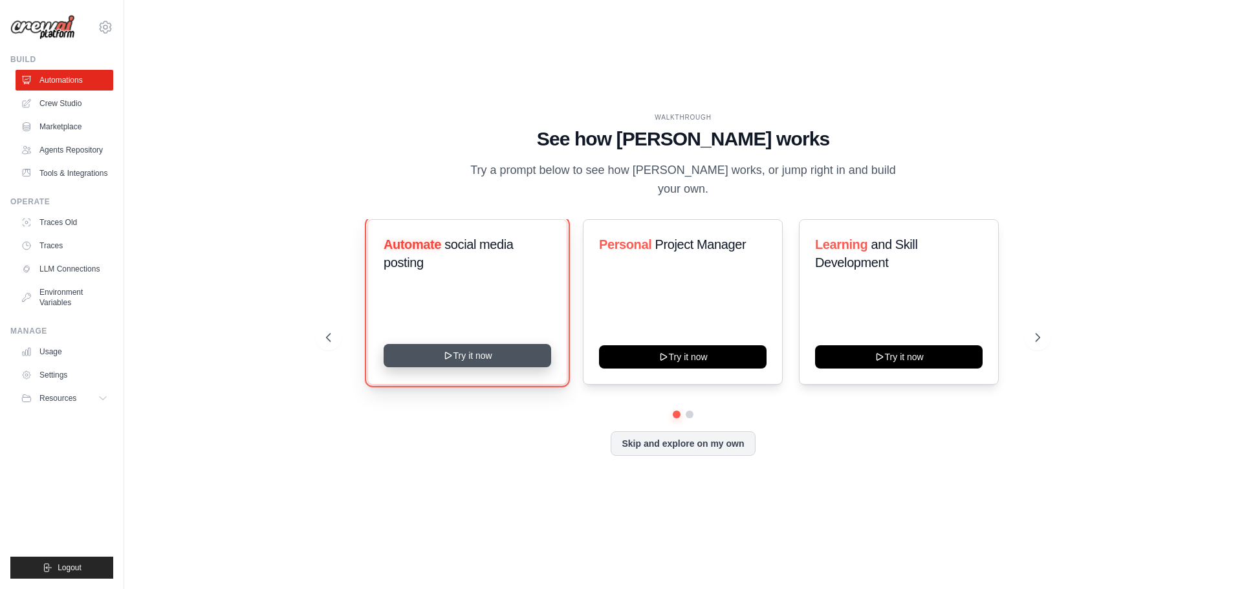
click at [470, 349] on button "Try it now" at bounding box center [468, 355] width 168 height 23
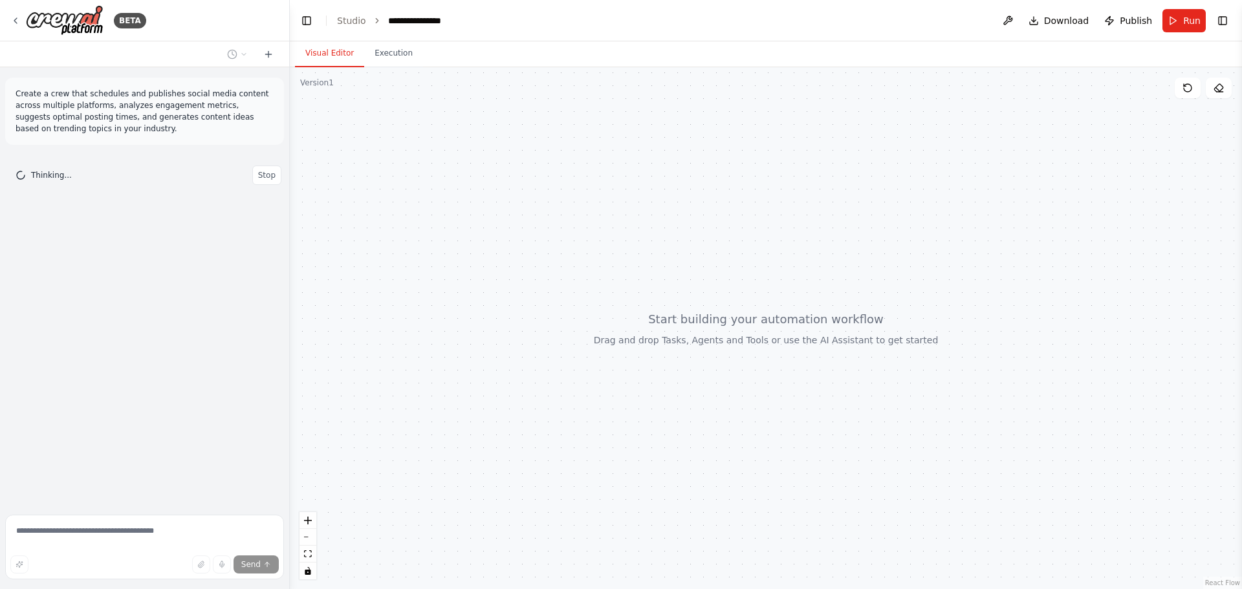
drag, startPoint x: 785, startPoint y: 246, endPoint x: 688, endPoint y: 233, distance: 98.0
click at [688, 233] on div at bounding box center [766, 328] width 952 height 522
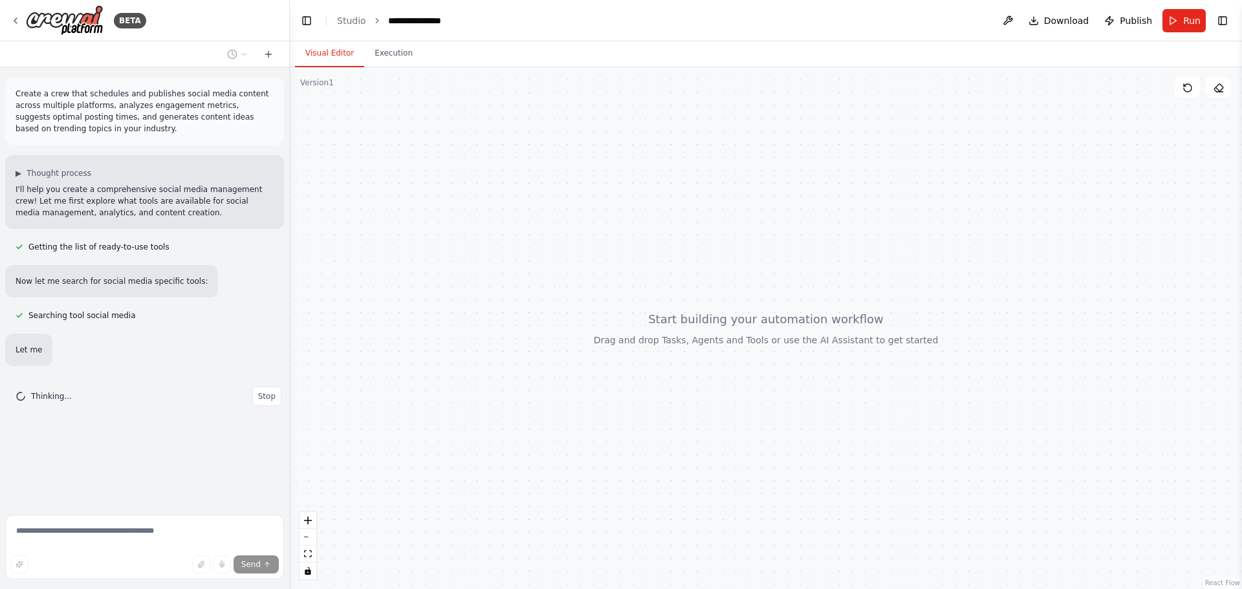
drag, startPoint x: 688, startPoint y: 233, endPoint x: 694, endPoint y: 253, distance: 21.1
click at [694, 253] on div at bounding box center [766, 328] width 952 height 522
drag, startPoint x: 694, startPoint y: 253, endPoint x: 733, endPoint y: 206, distance: 61.5
click at [733, 206] on div at bounding box center [766, 328] width 952 height 522
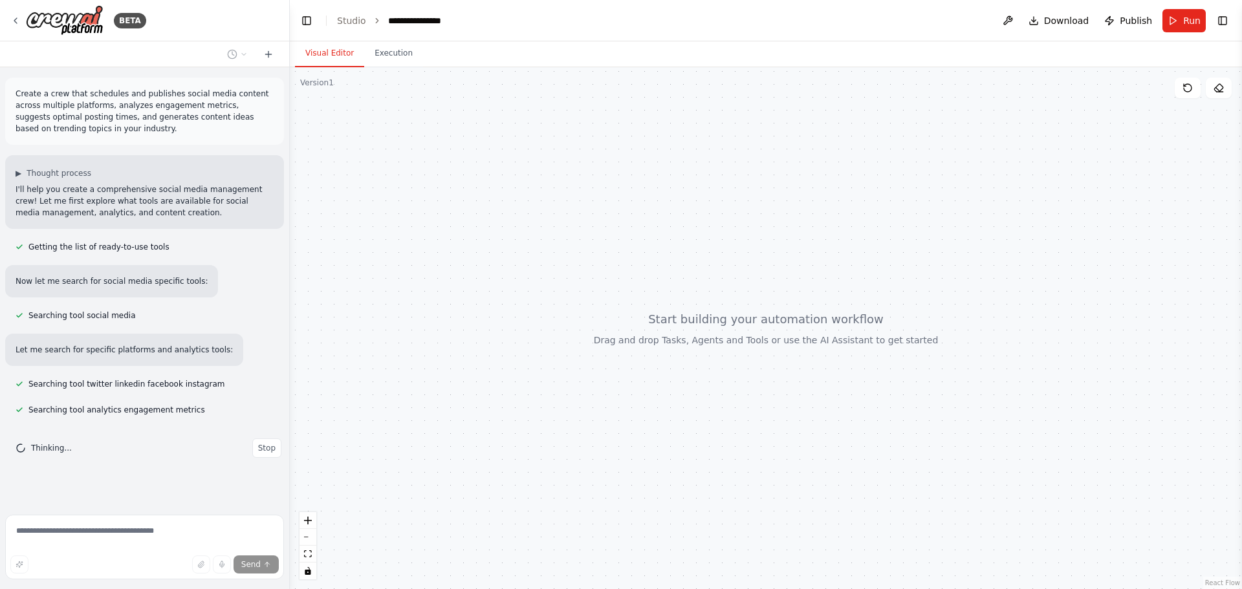
drag, startPoint x: 733, startPoint y: 206, endPoint x: 682, endPoint y: 210, distance: 51.9
click at [682, 210] on div at bounding box center [766, 328] width 952 height 522
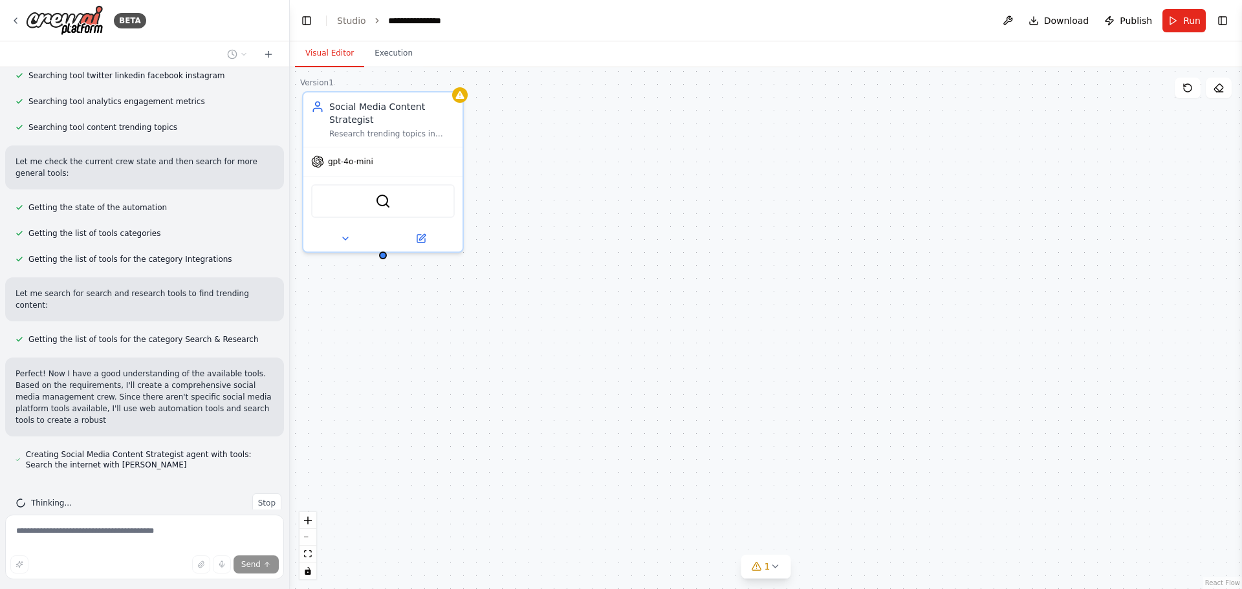
scroll to position [320, 0]
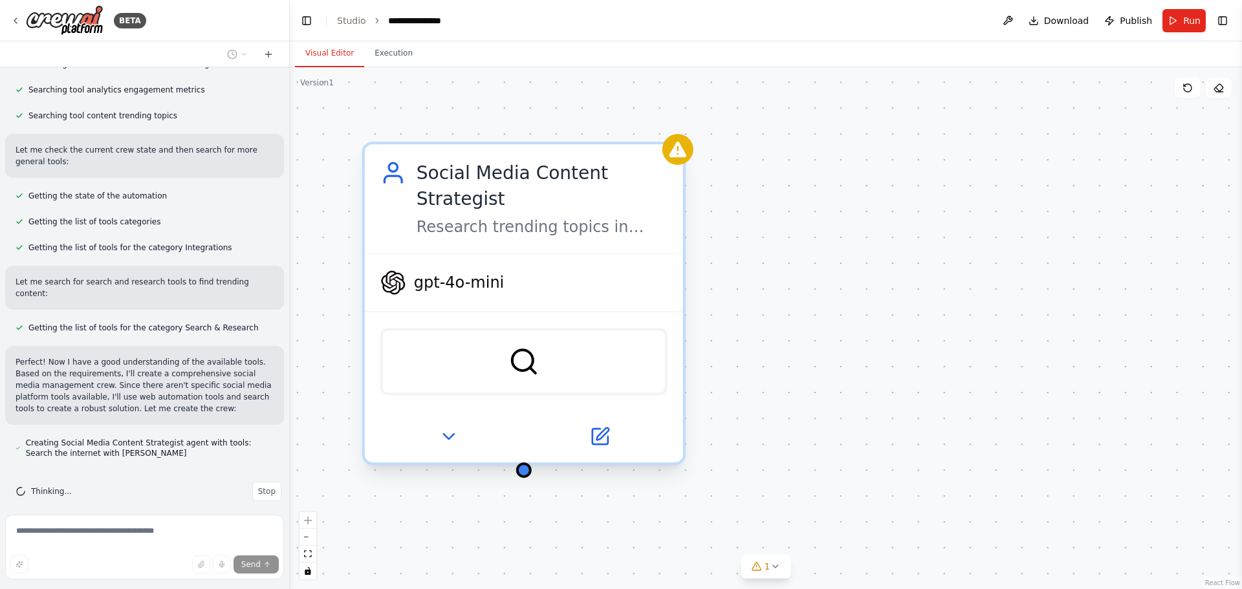
click at [467, 290] on span "gpt-4o-mini" at bounding box center [459, 282] width 91 height 21
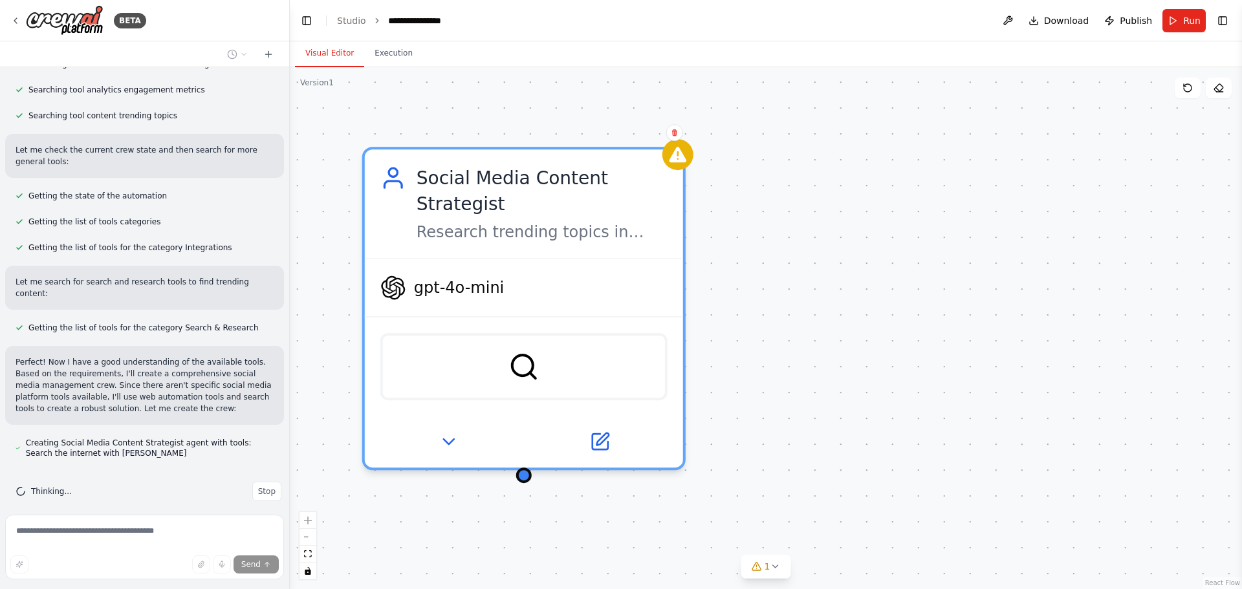
click at [751, 309] on div "Social Media Content Strategist Research trending topics in {industry}, analyze…" at bounding box center [766, 328] width 952 height 522
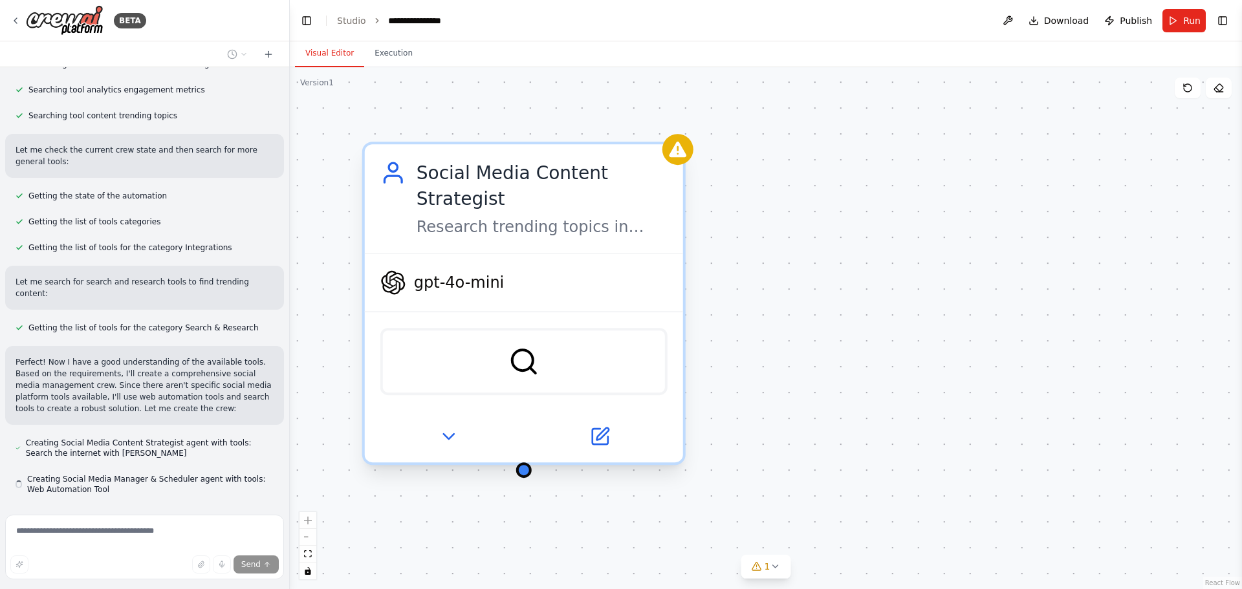
scroll to position [356, 0]
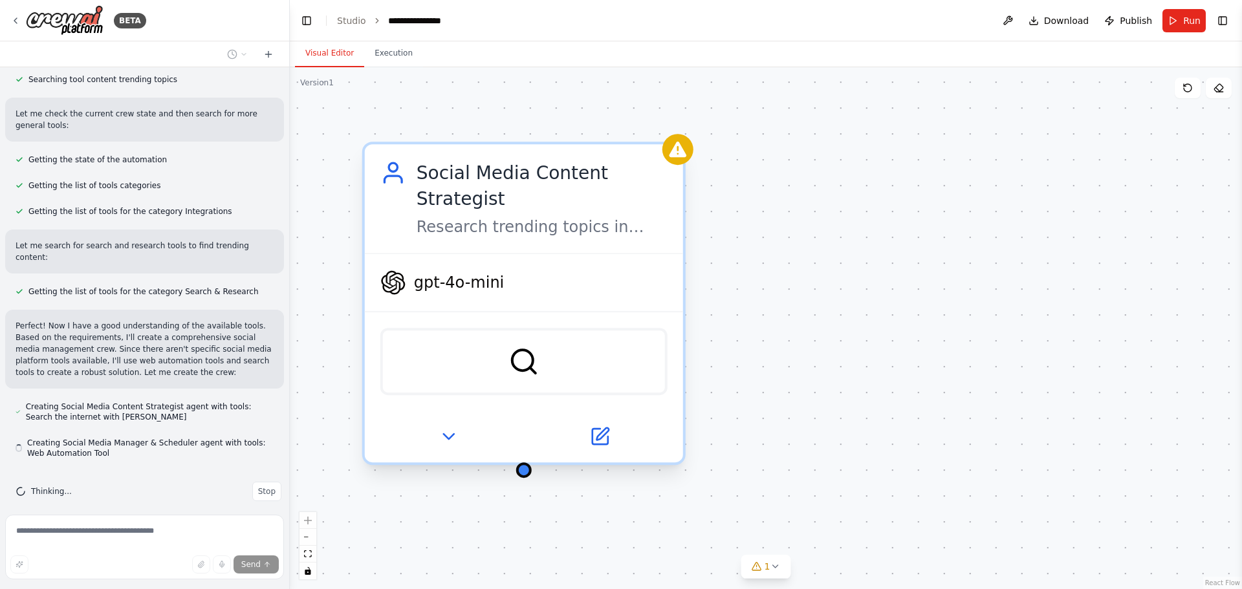
drag, startPoint x: 543, startPoint y: 246, endPoint x: 625, endPoint y: 225, distance: 85.5
click at [625, 225] on div "Social Media Content Strategist Research trending topics in {industry}, analyze…" at bounding box center [524, 198] width 318 height 109
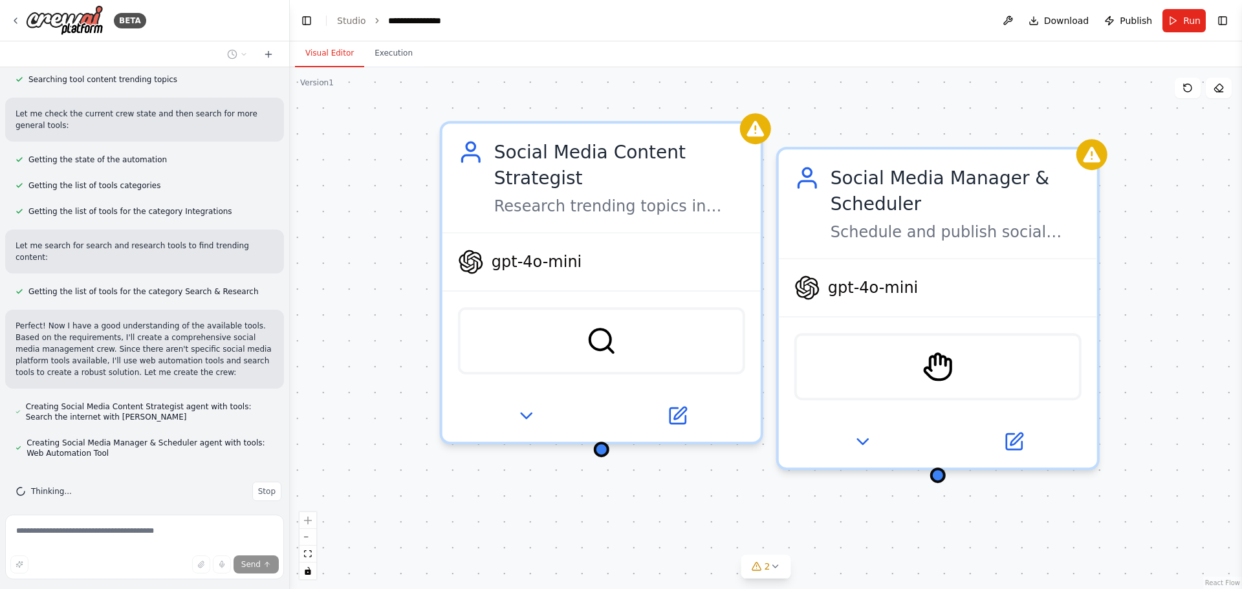
click at [961, 60] on div "Visual Editor Execution" at bounding box center [766, 54] width 952 height 26
